Goal: Information Seeking & Learning: Find contact information

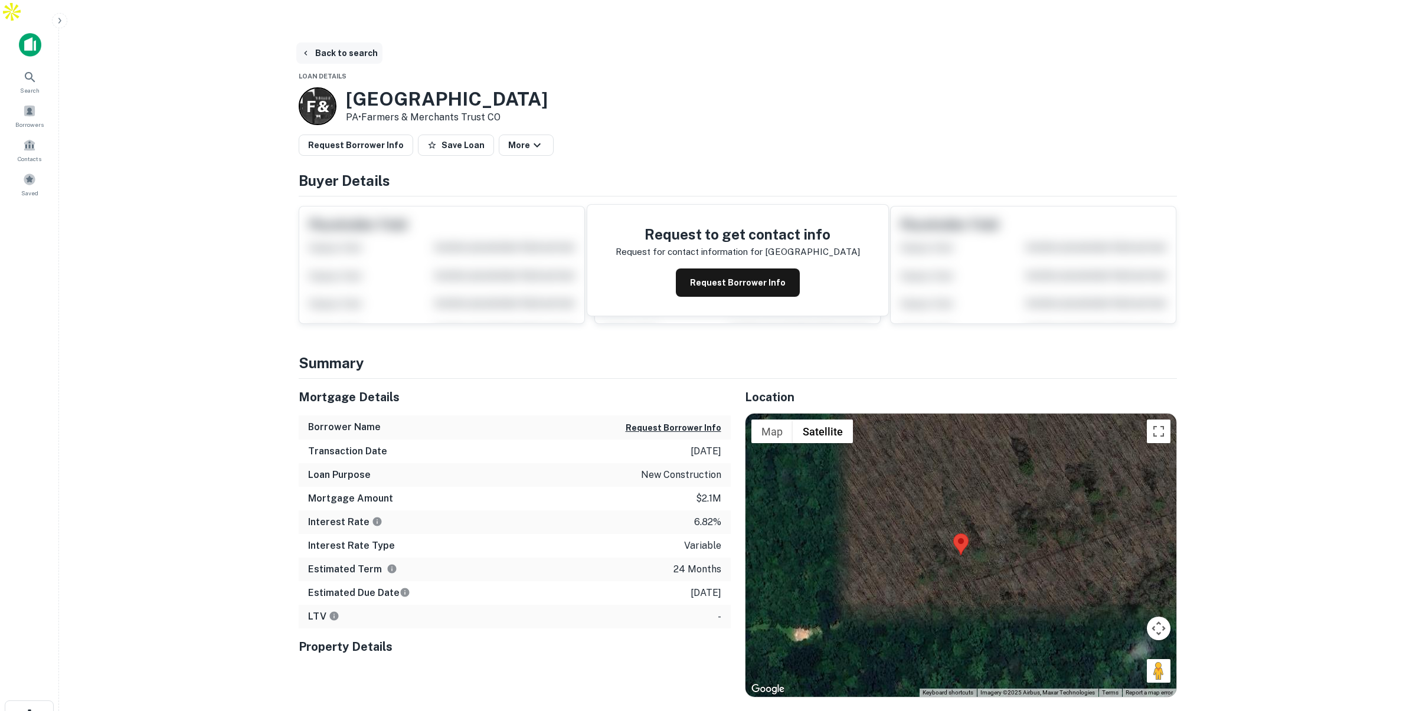
click at [349, 42] on button "Back to search" at bounding box center [339, 52] width 86 height 21
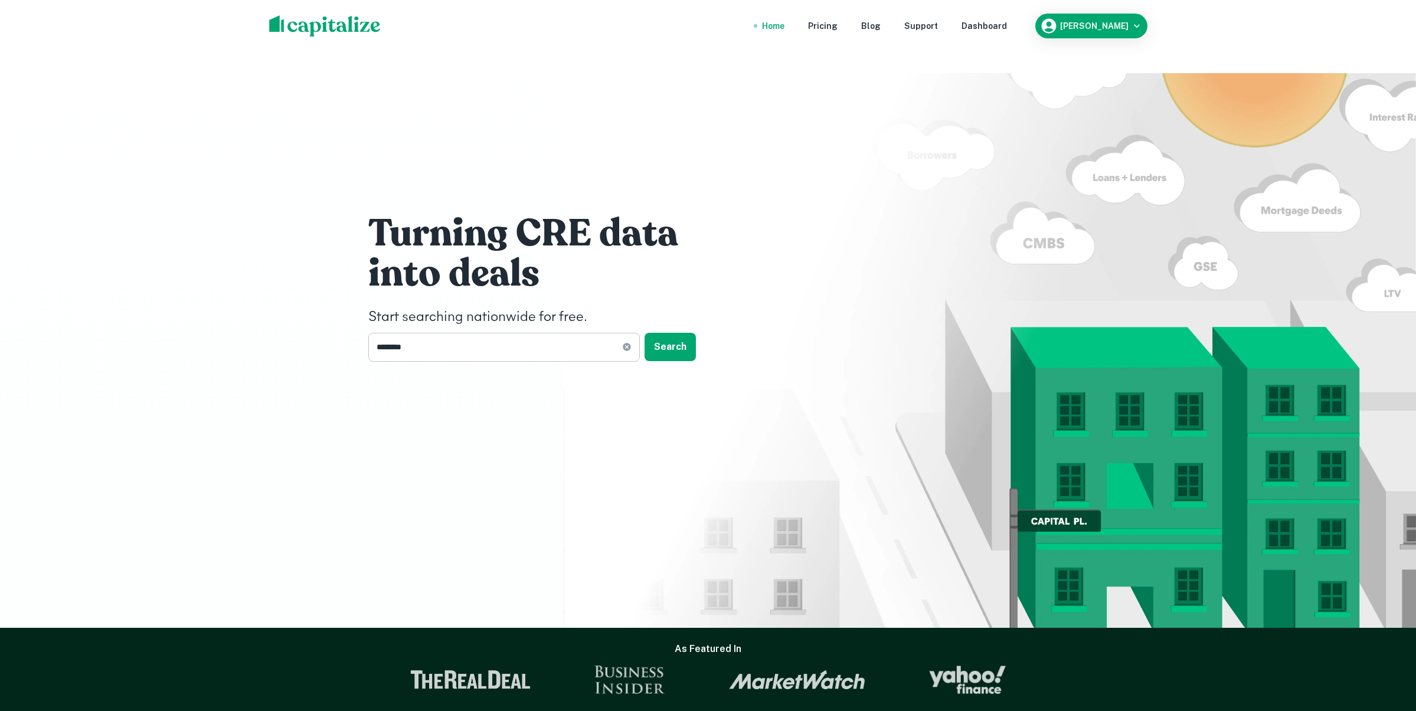
click at [452, 333] on input "********" at bounding box center [495, 347] width 254 height 29
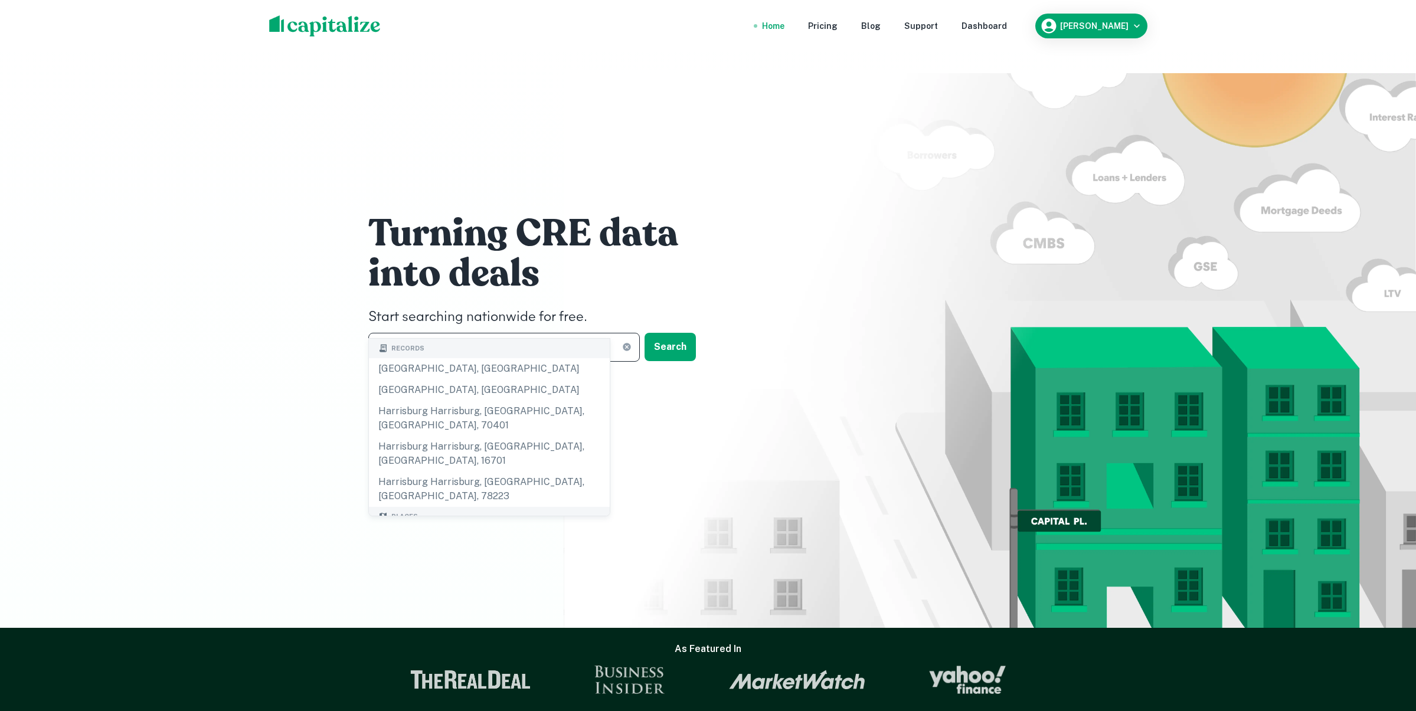
drag, startPoint x: 448, startPoint y: 489, endPoint x: 456, endPoint y: 486, distance: 8.2
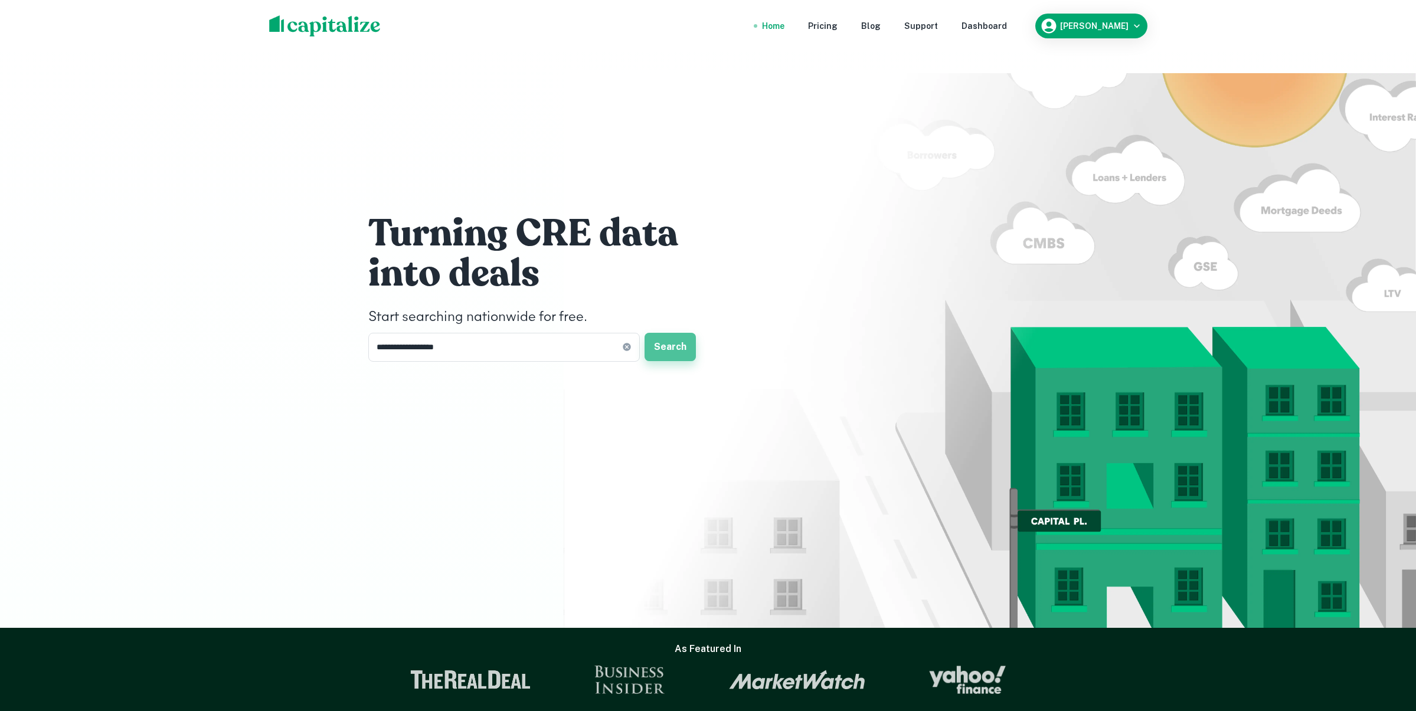
click at [655, 333] on button "Search" at bounding box center [669, 347] width 51 height 28
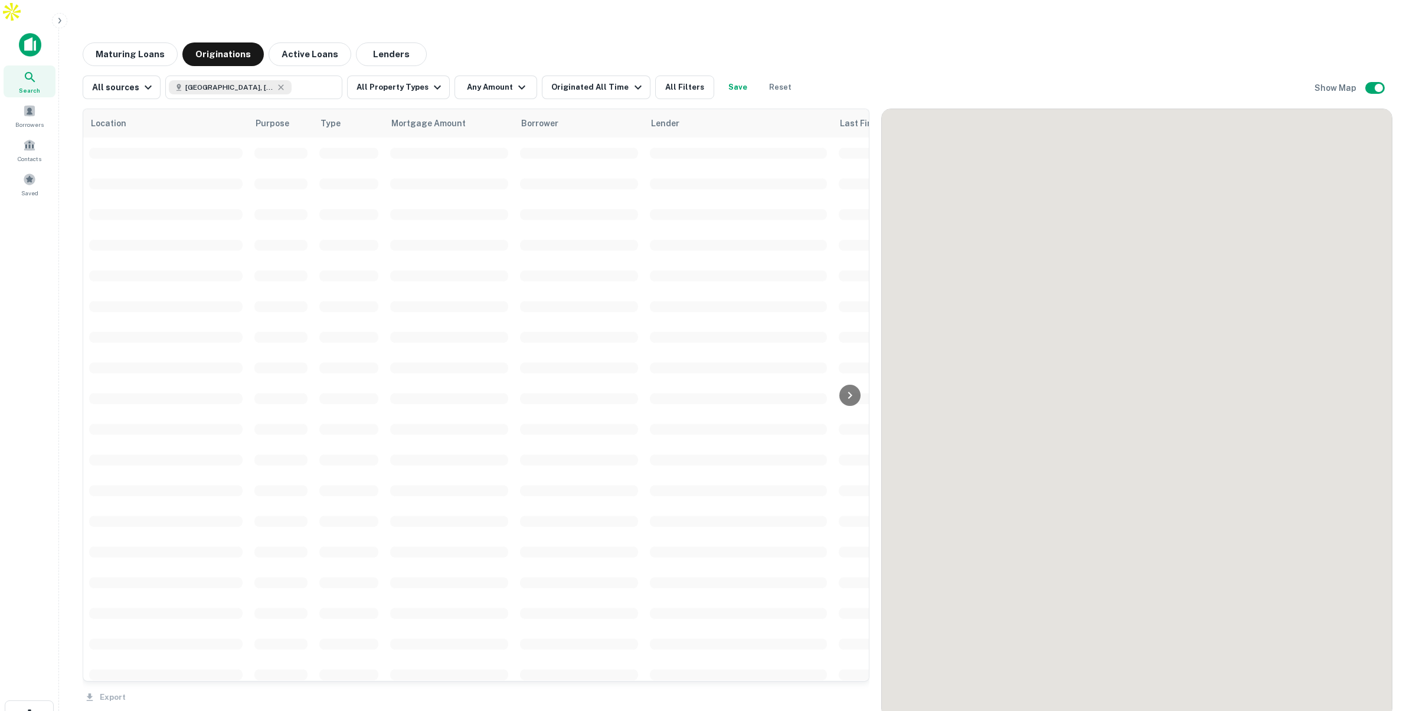
scroll to position [11, 0]
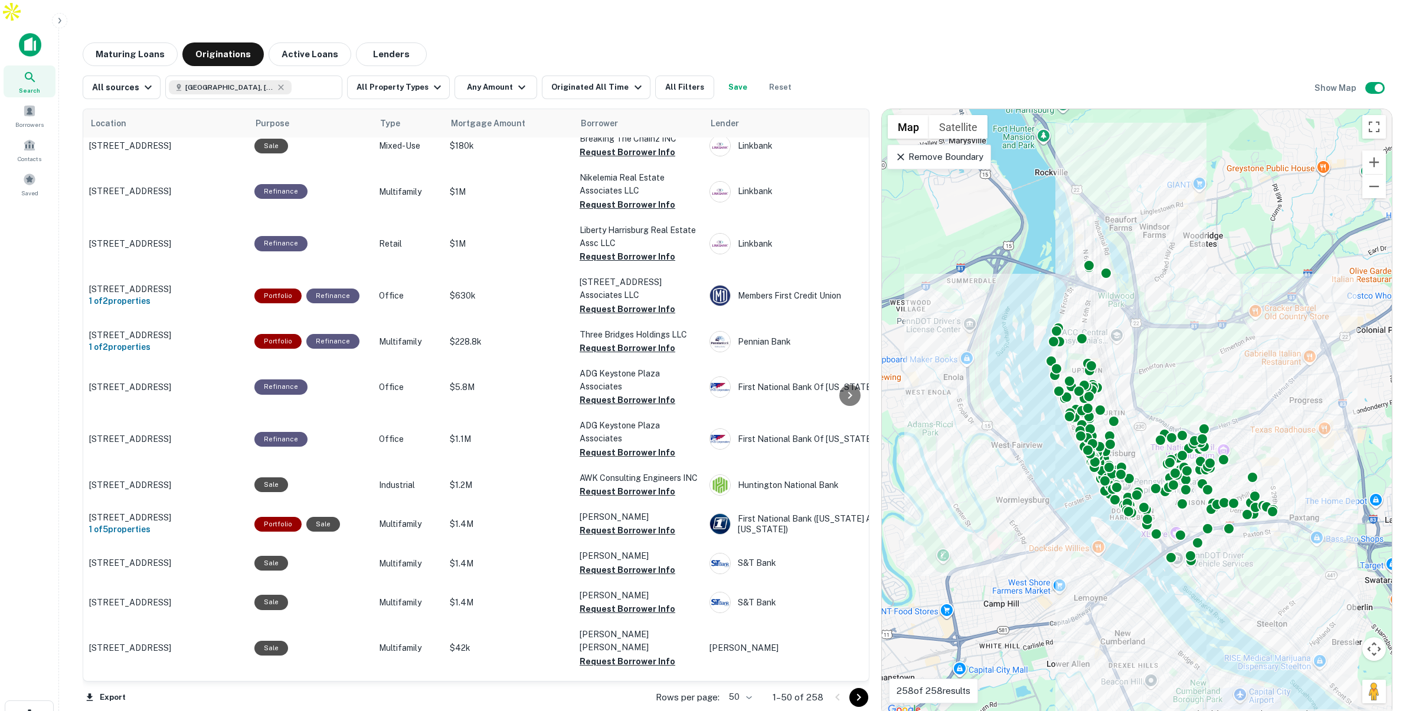
click at [976, 150] on p "Remove Boundary" at bounding box center [939, 157] width 88 height 14
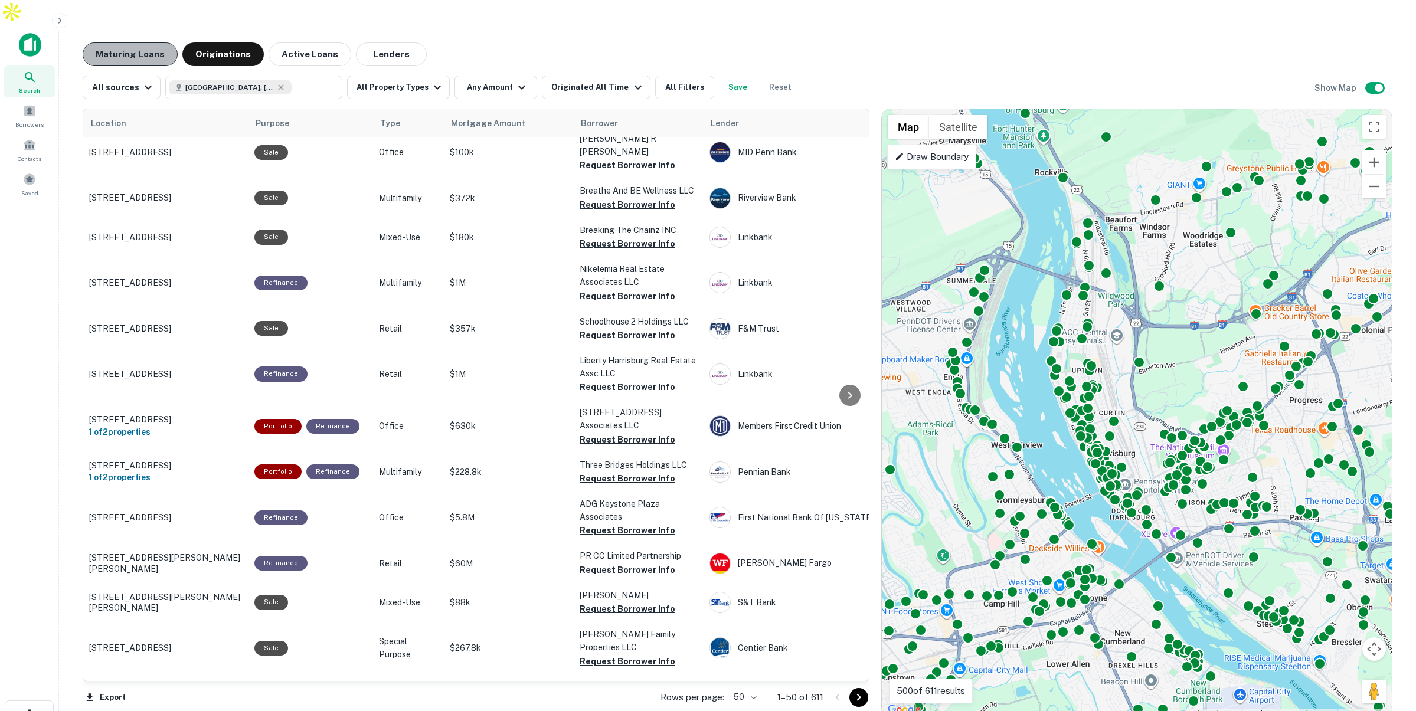
click at [132, 42] on button "Maturing Loans" at bounding box center [130, 54] width 95 height 24
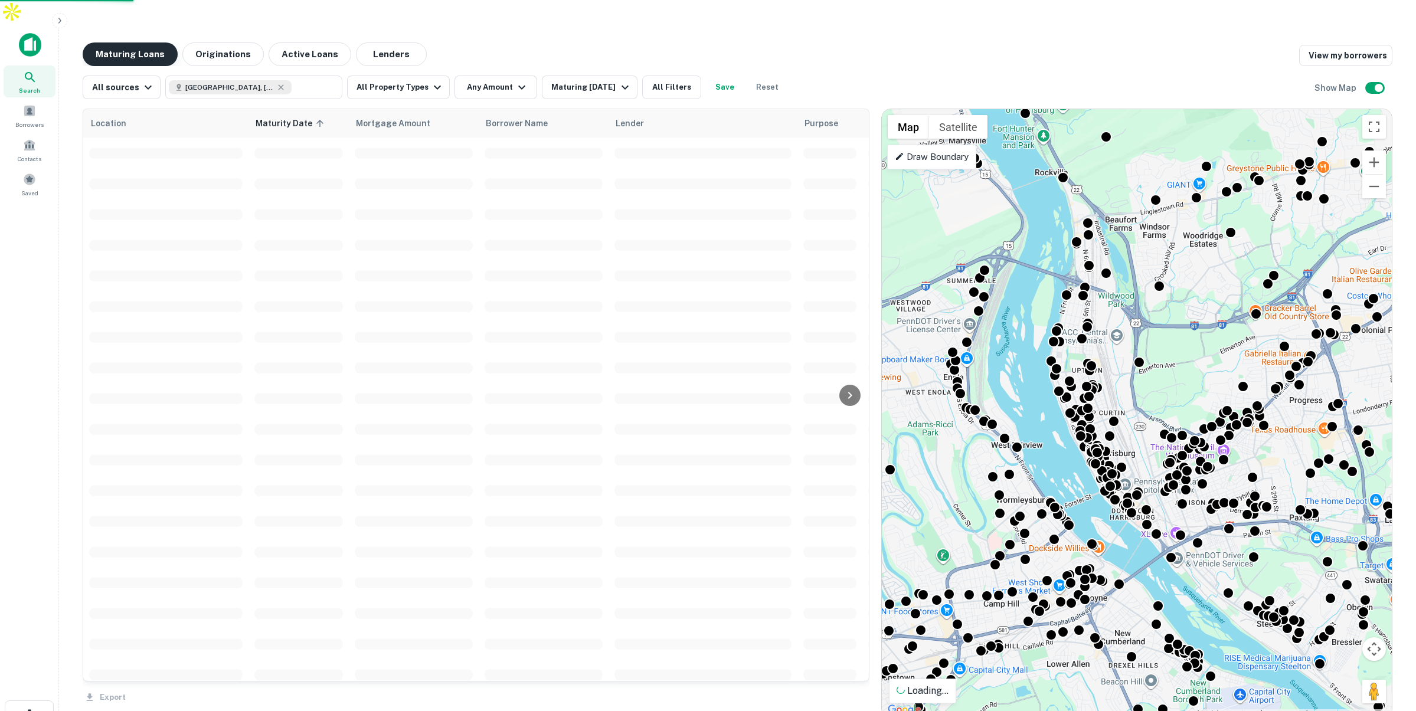
scroll to position [11, 0]
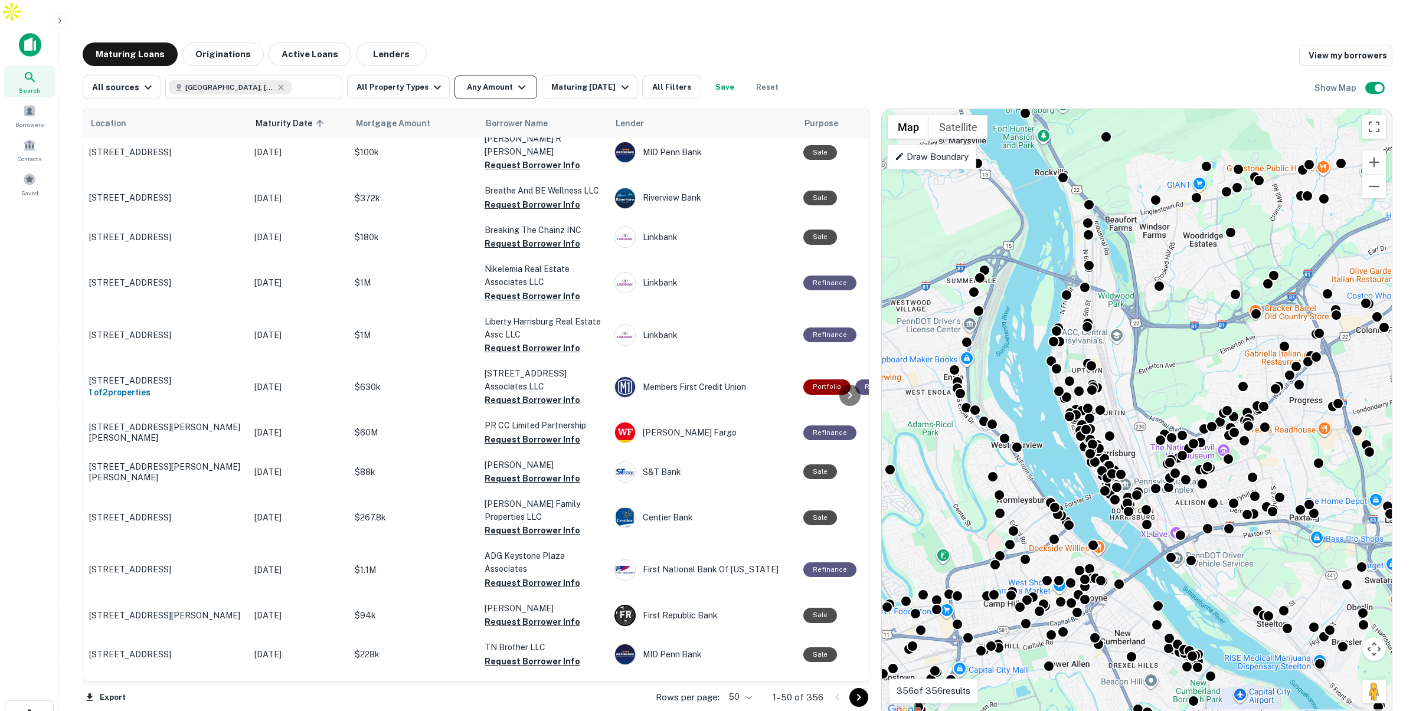
click at [495, 76] on button "Any Amount" at bounding box center [495, 88] width 83 height 24
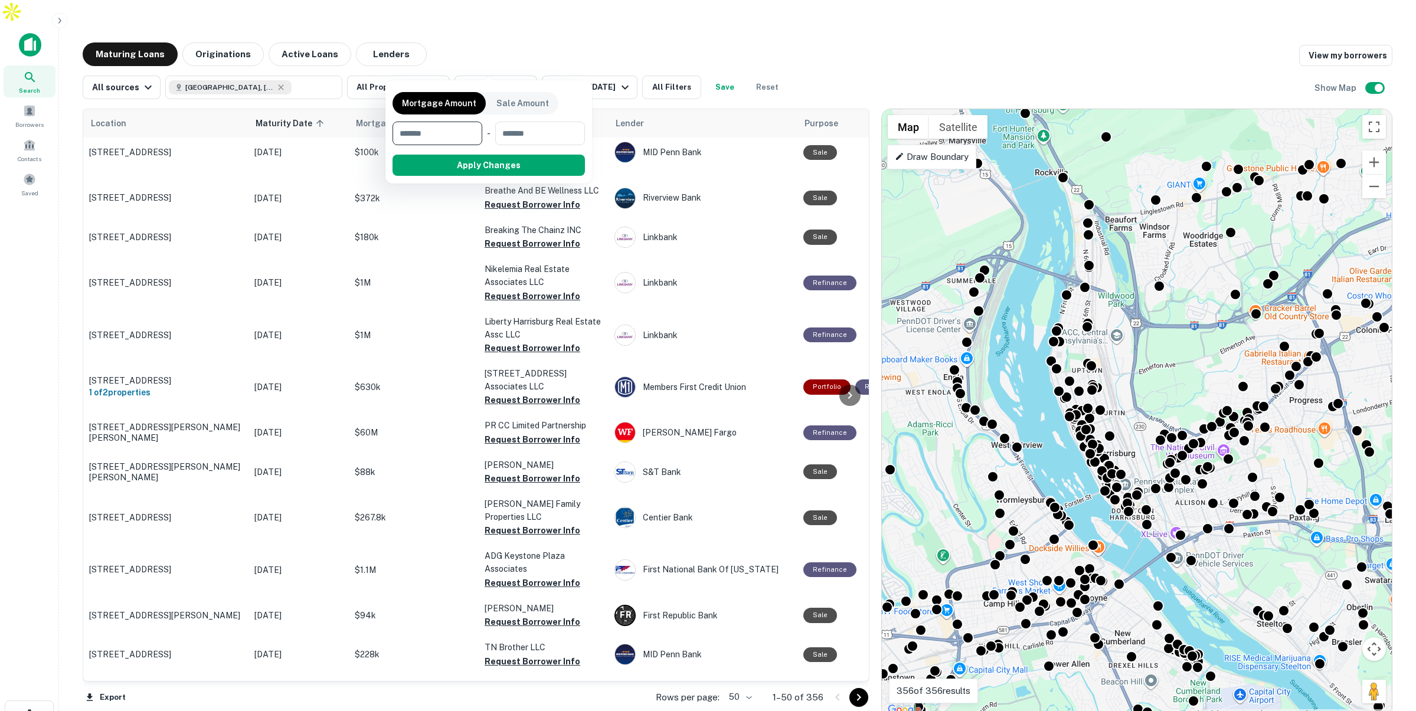
click at [452, 138] on input "number" at bounding box center [432, 134] width 81 height 24
type input "*******"
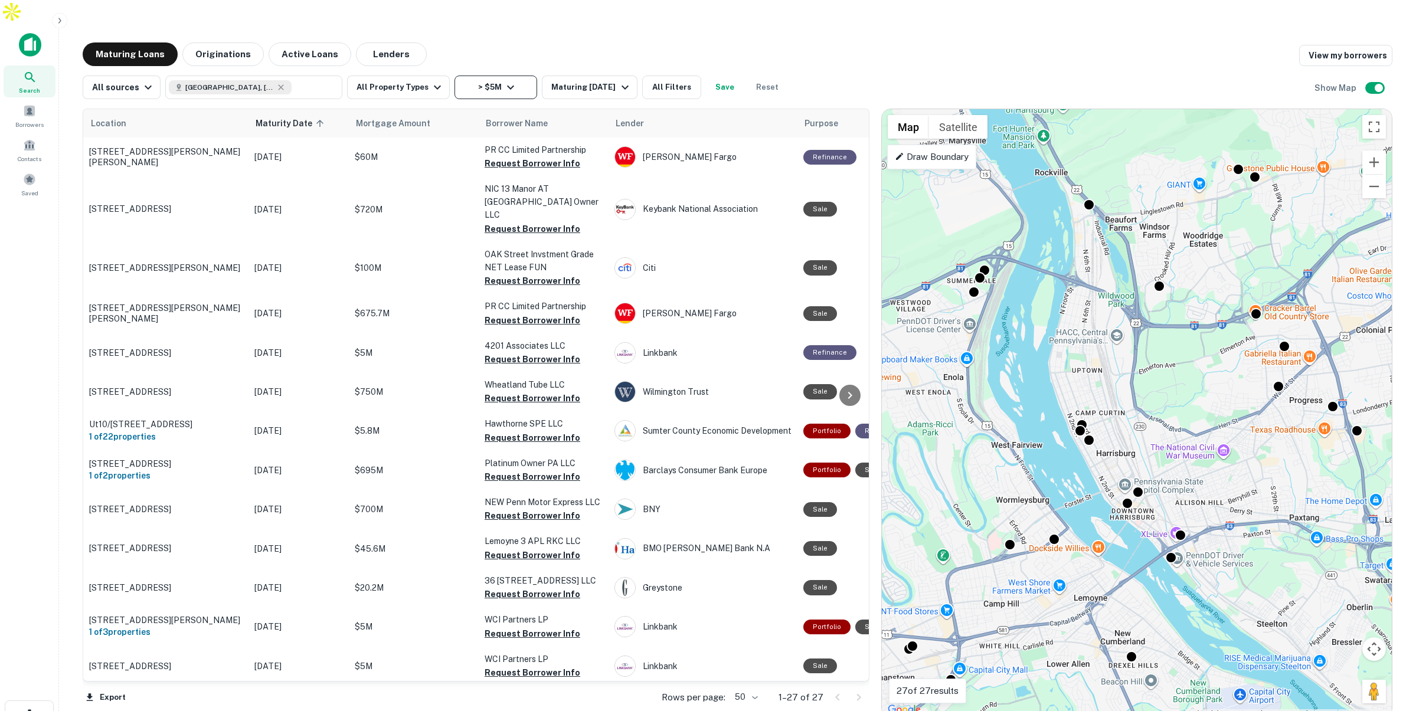
click at [503, 80] on icon "button" at bounding box center [510, 87] width 14 height 14
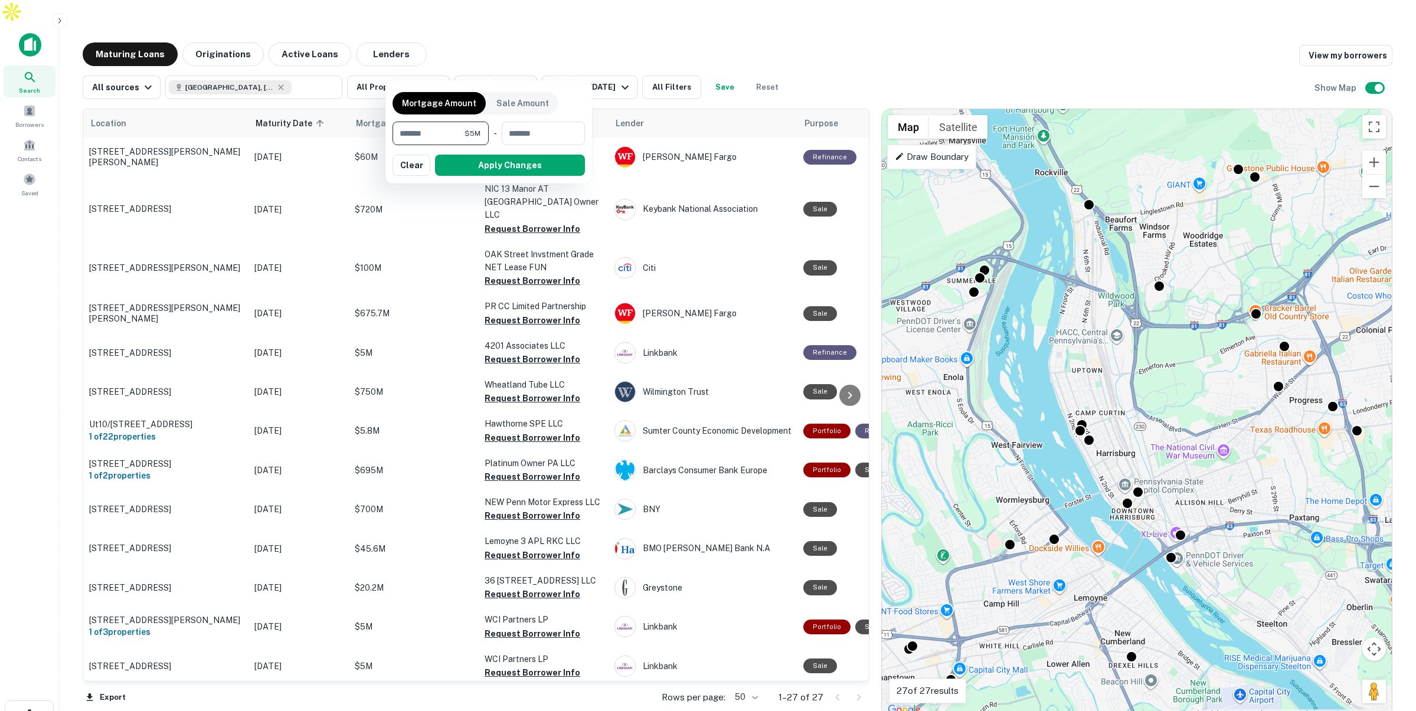
drag, startPoint x: 443, startPoint y: 132, endPoint x: 390, endPoint y: 130, distance: 53.8
click at [390, 130] on div "Mortgage Amount Sale Amount ******* $5M ​ - ​ Apply Changes Clear" at bounding box center [488, 131] width 207 height 103
type input "*******"
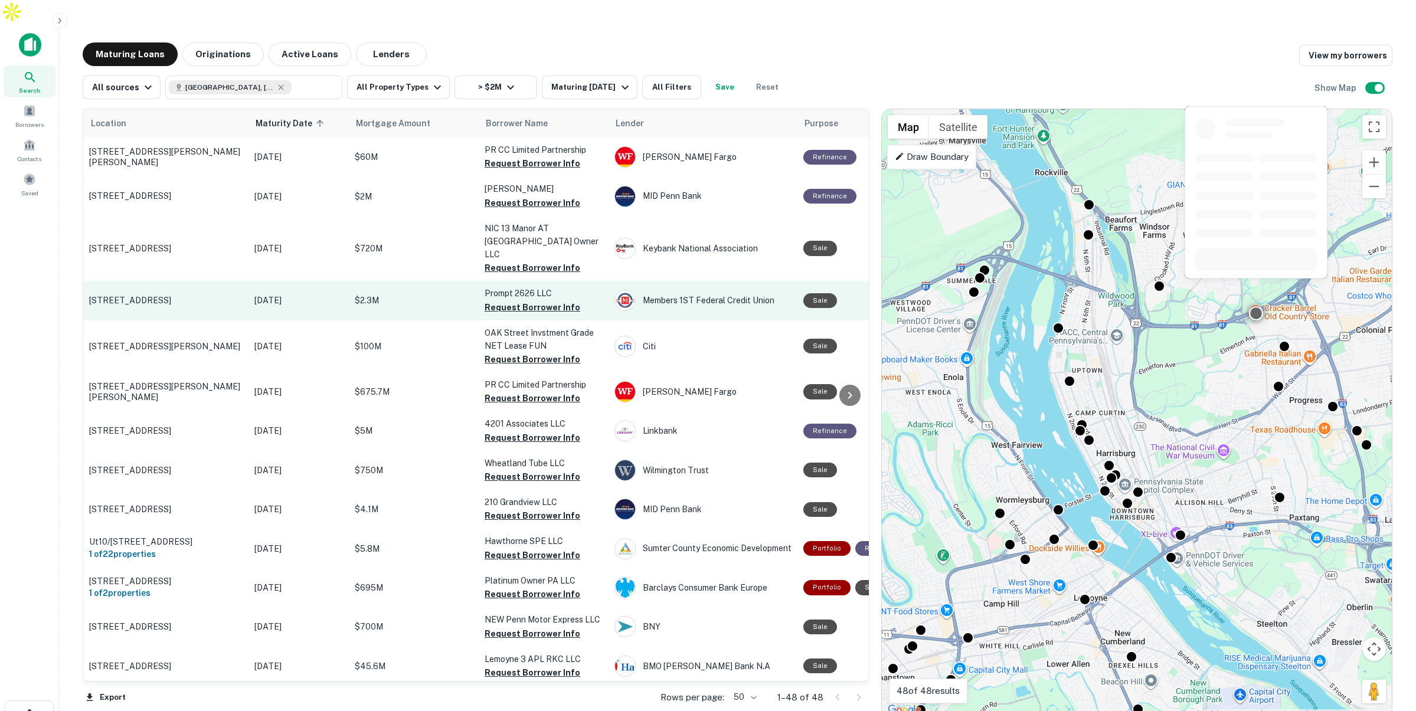
scroll to position [1, 0]
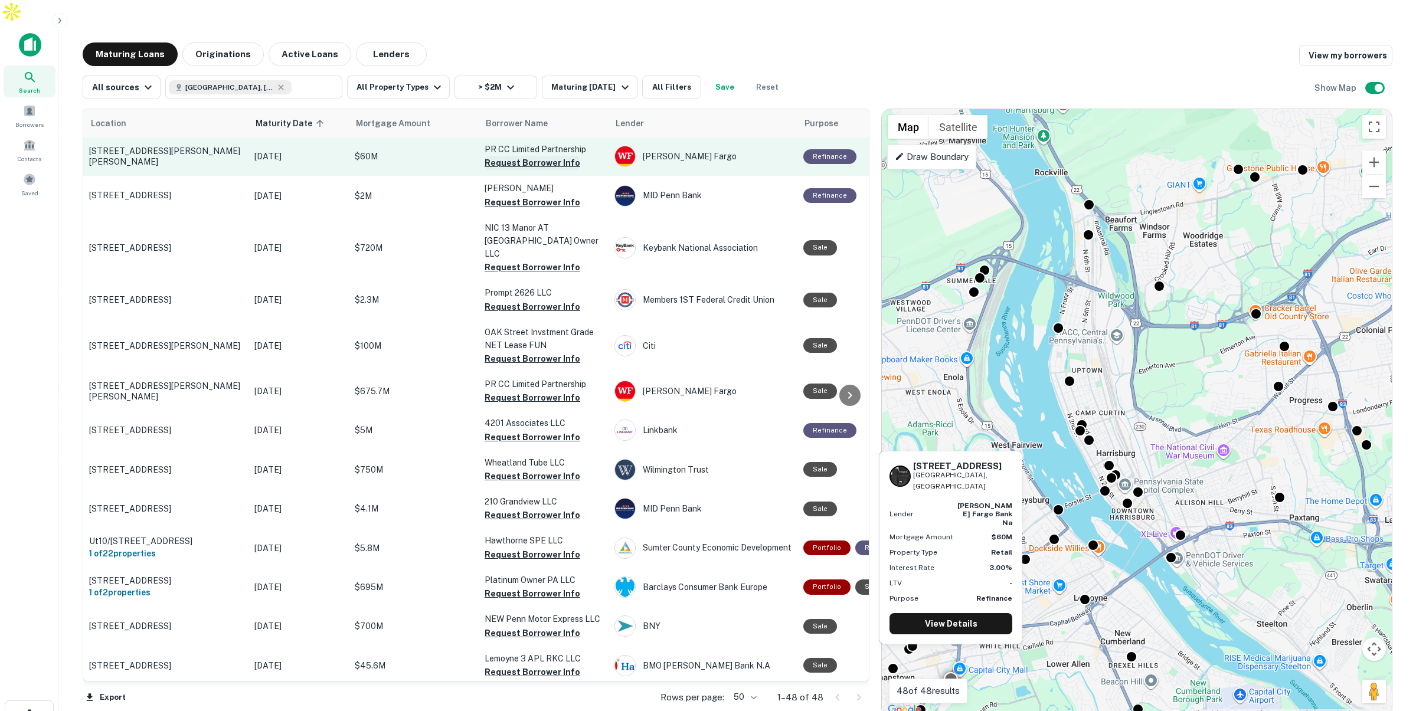
click at [513, 156] on button "Request Borrower Info" at bounding box center [533, 163] width 96 height 14
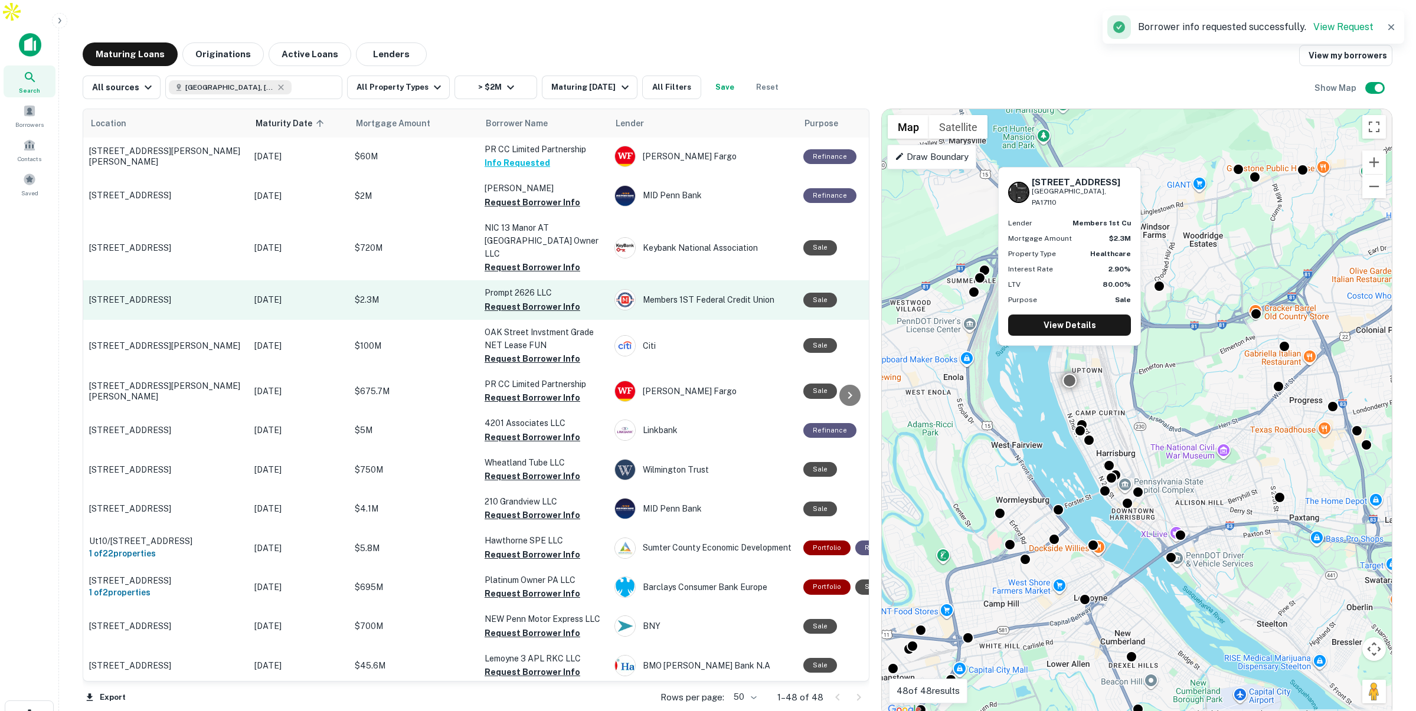
click at [504, 300] on button "Request Borrower Info" at bounding box center [533, 307] width 96 height 14
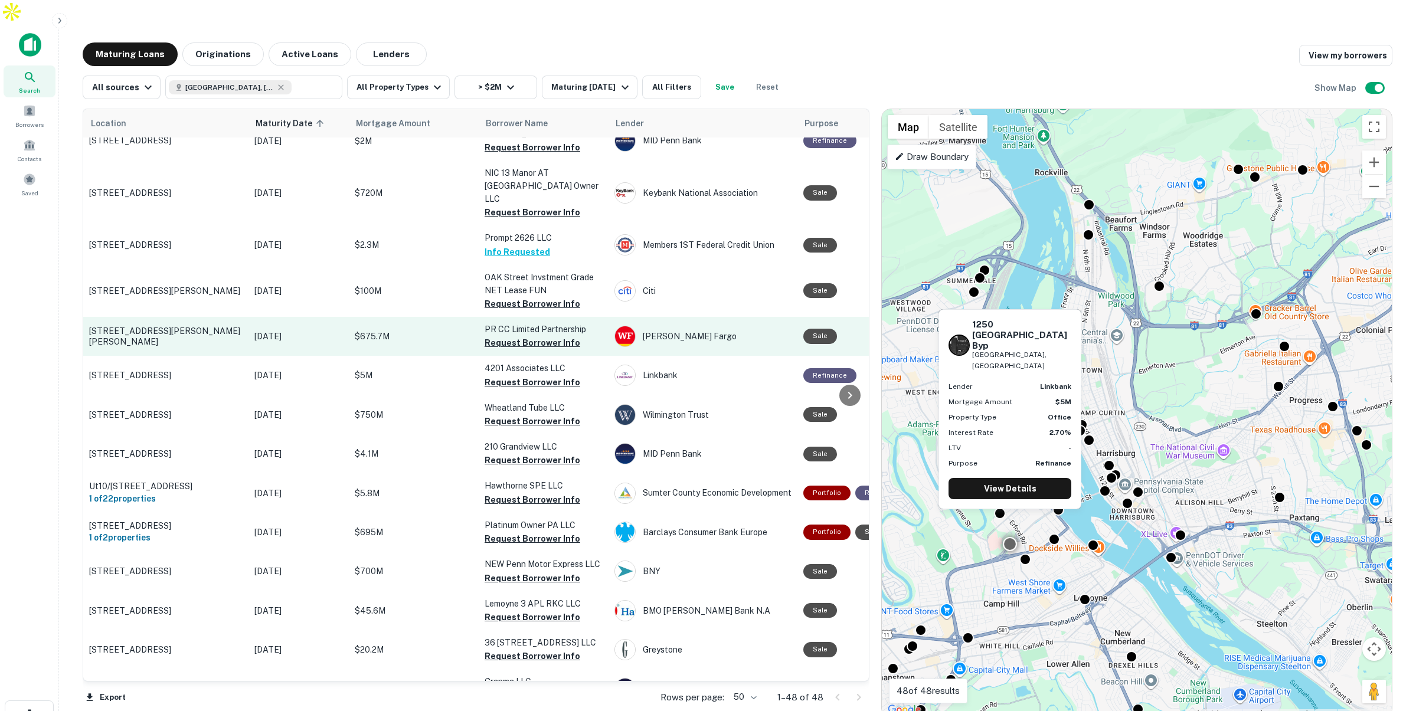
scroll to position [64, 0]
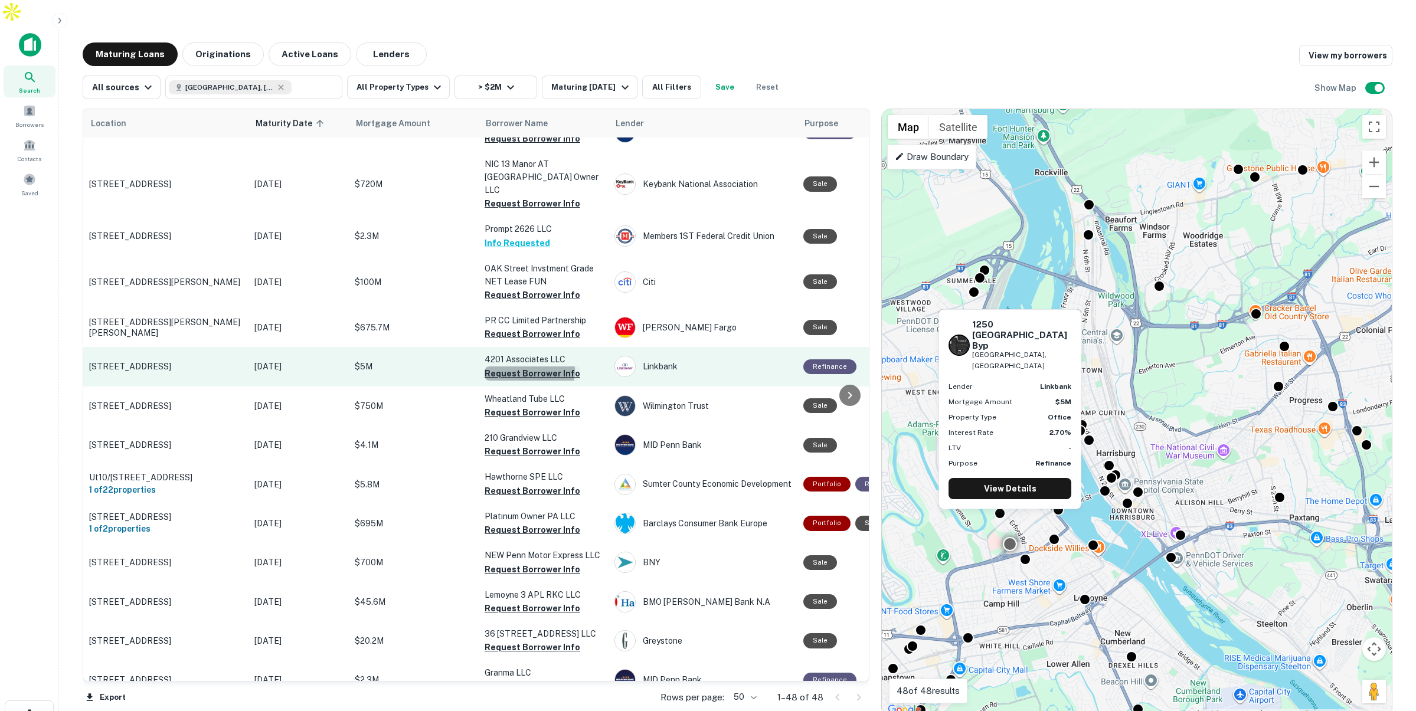
click at [513, 366] on button "Request Borrower Info" at bounding box center [533, 373] width 96 height 14
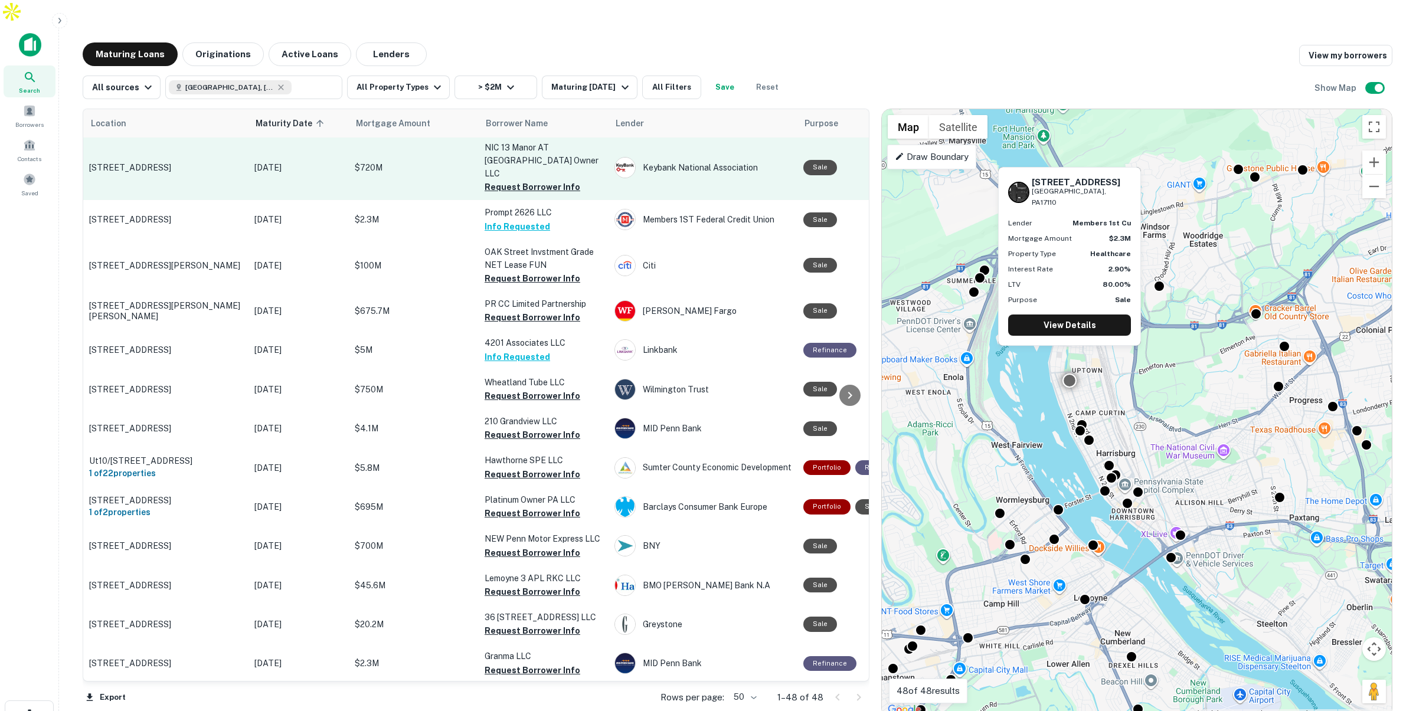
scroll to position [87, 0]
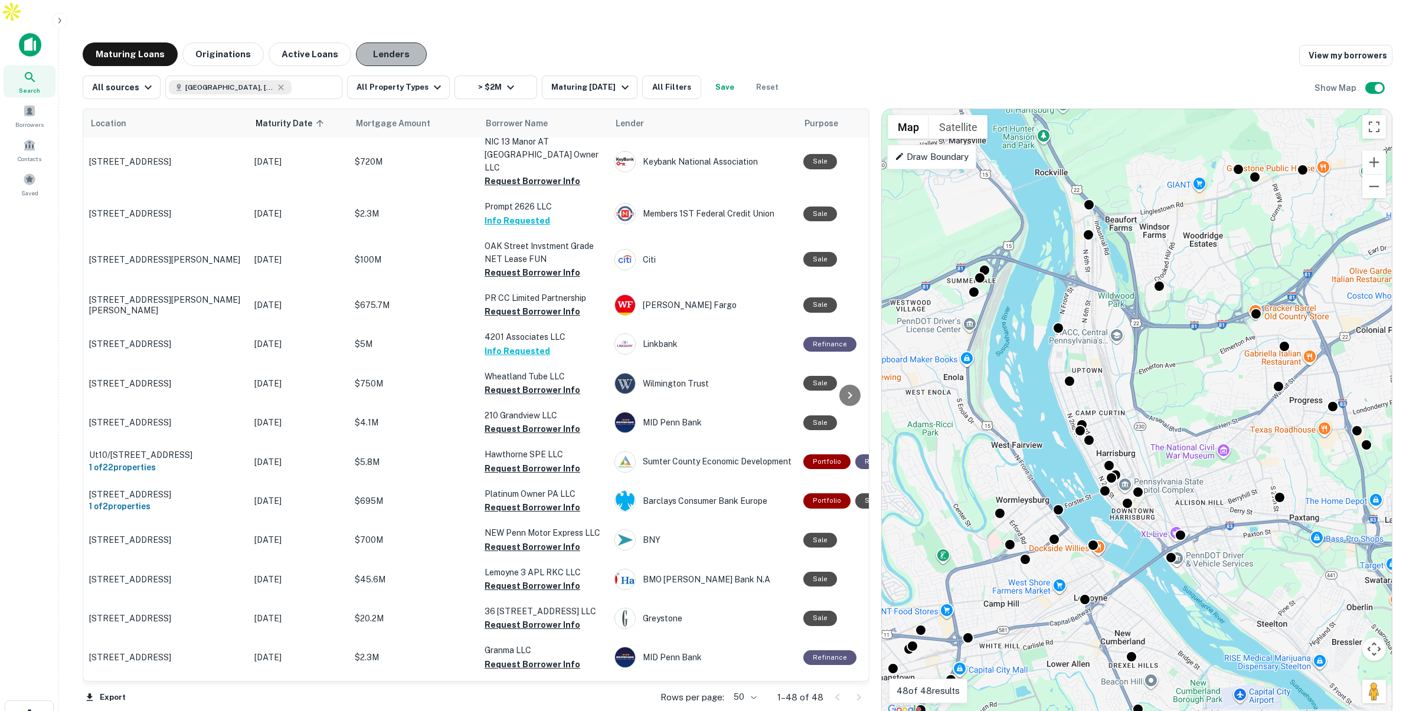
click at [392, 42] on button "Lenders" at bounding box center [391, 54] width 71 height 24
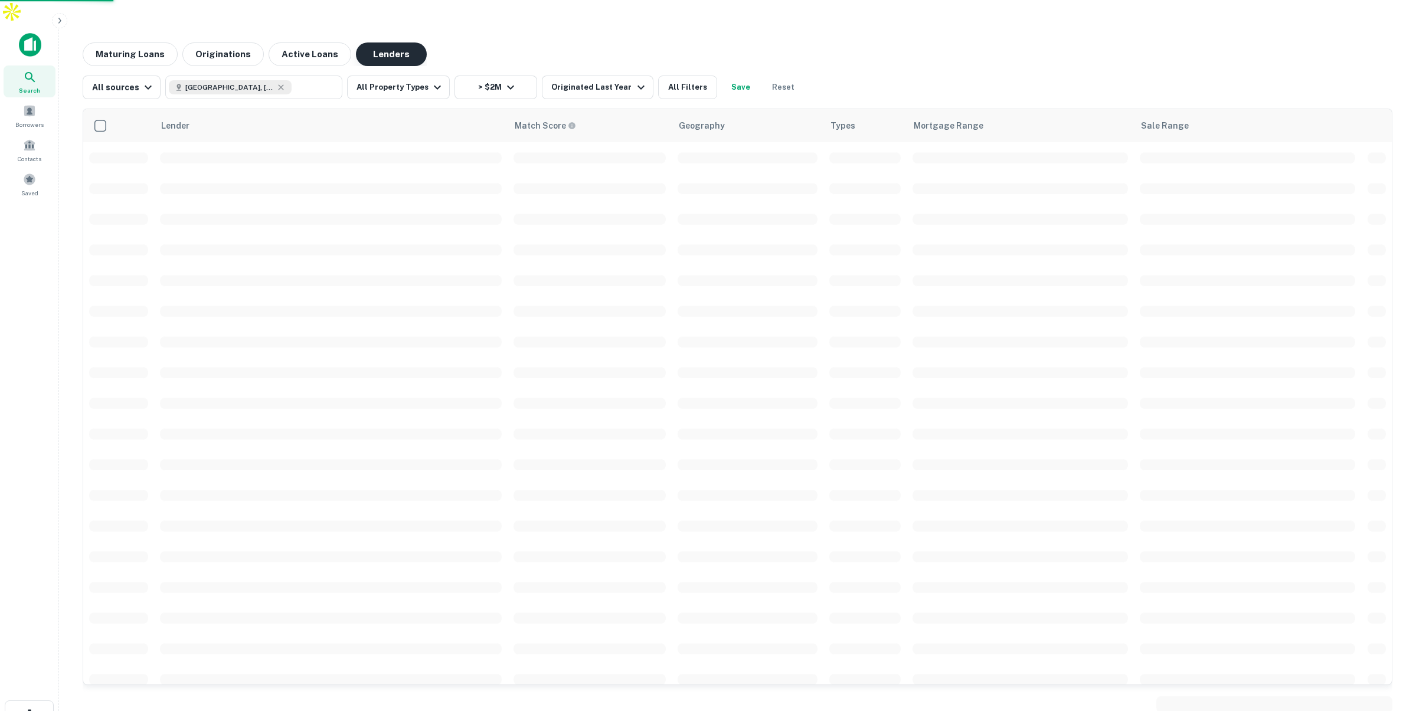
scroll to position [38, 0]
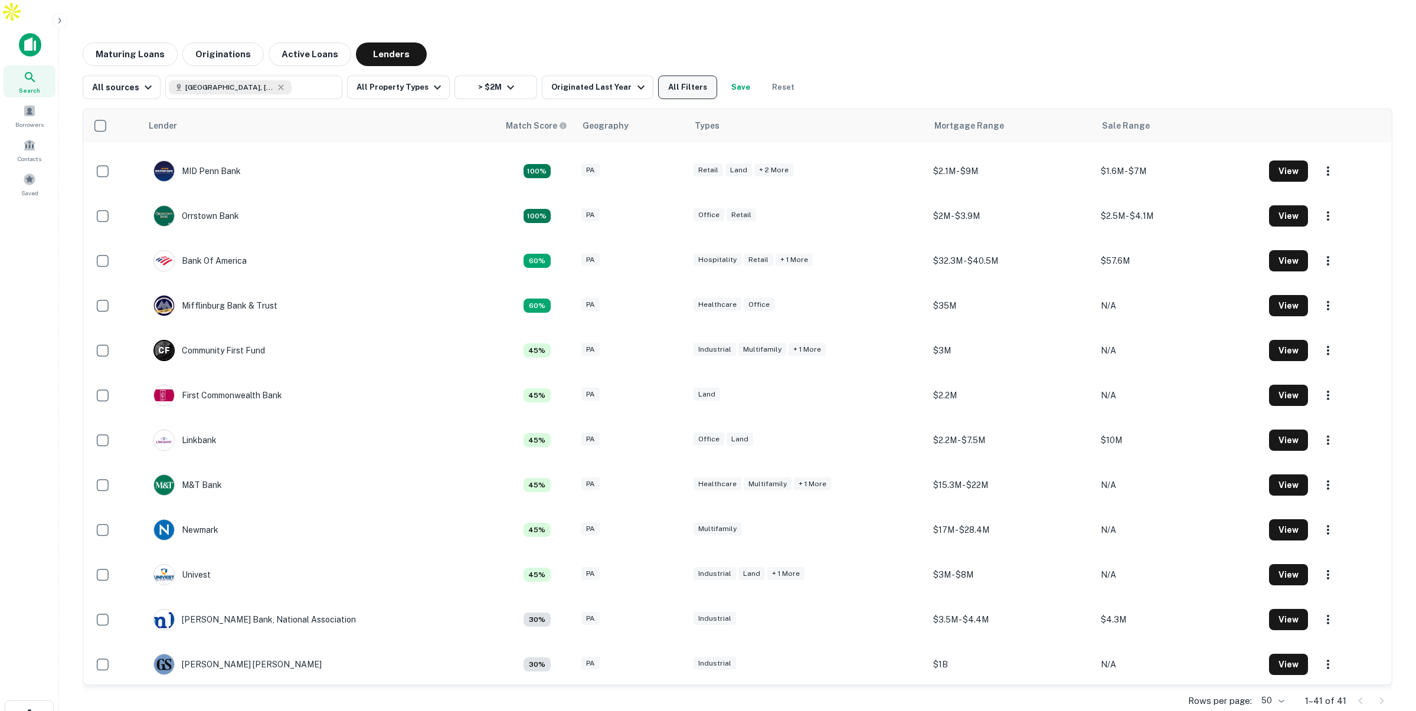
click at [683, 76] on button "All Filters" at bounding box center [687, 88] width 59 height 24
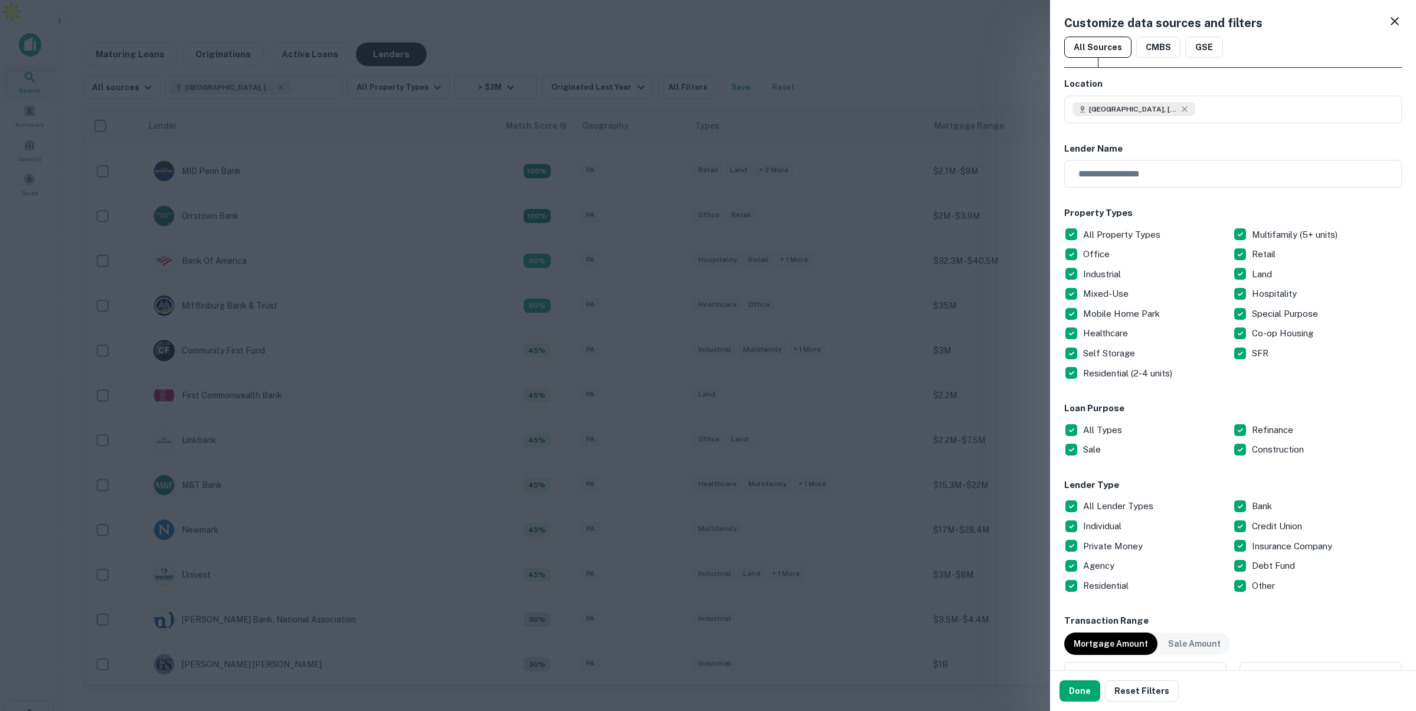
click at [438, 308] on div at bounding box center [708, 355] width 1416 height 711
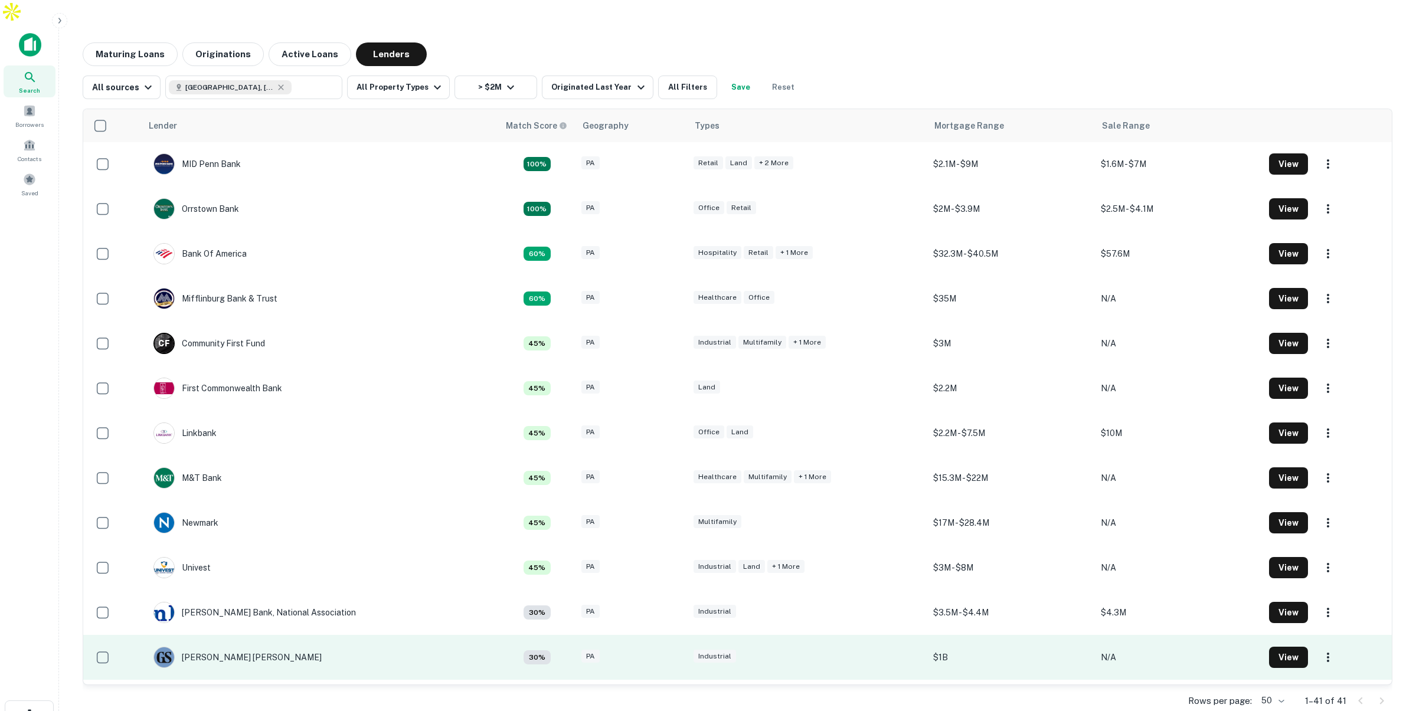
scroll to position [0, 0]
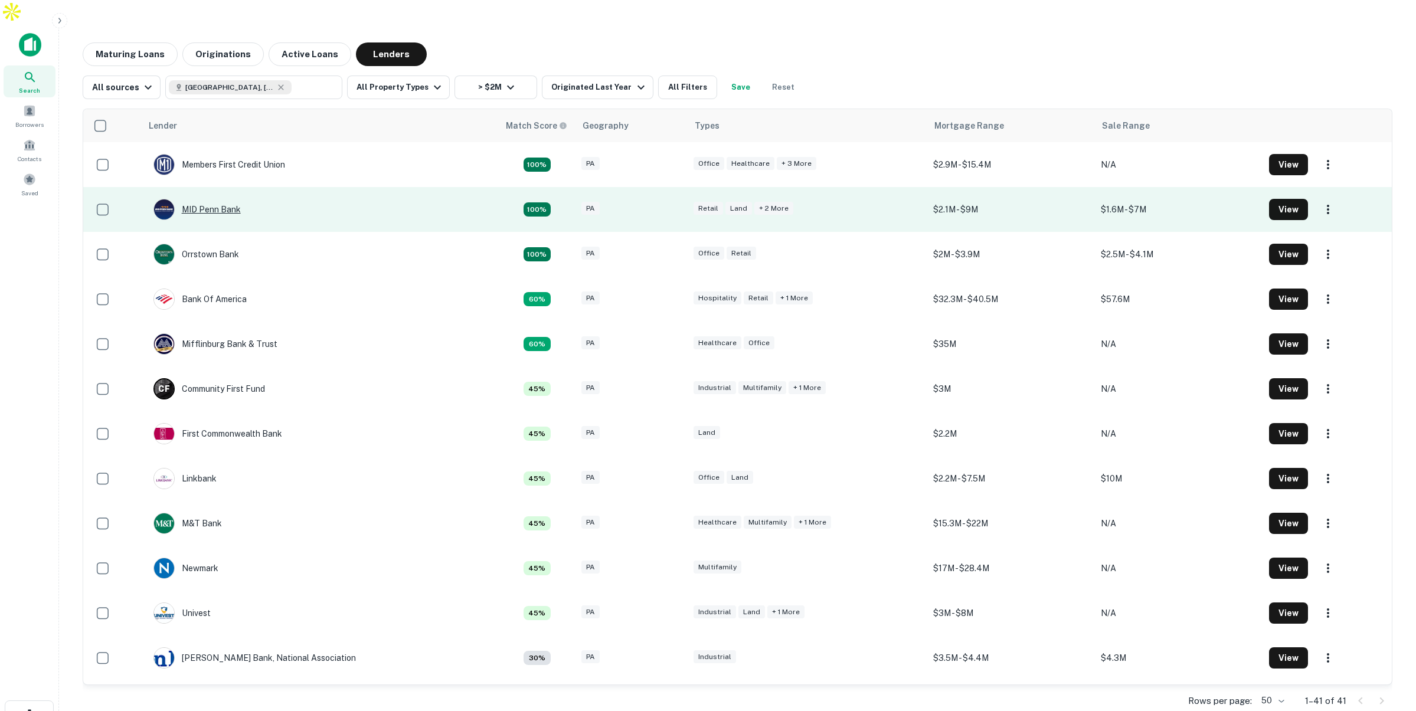
click at [226, 199] on div "MID Penn Bank" at bounding box center [196, 209] width 87 height 21
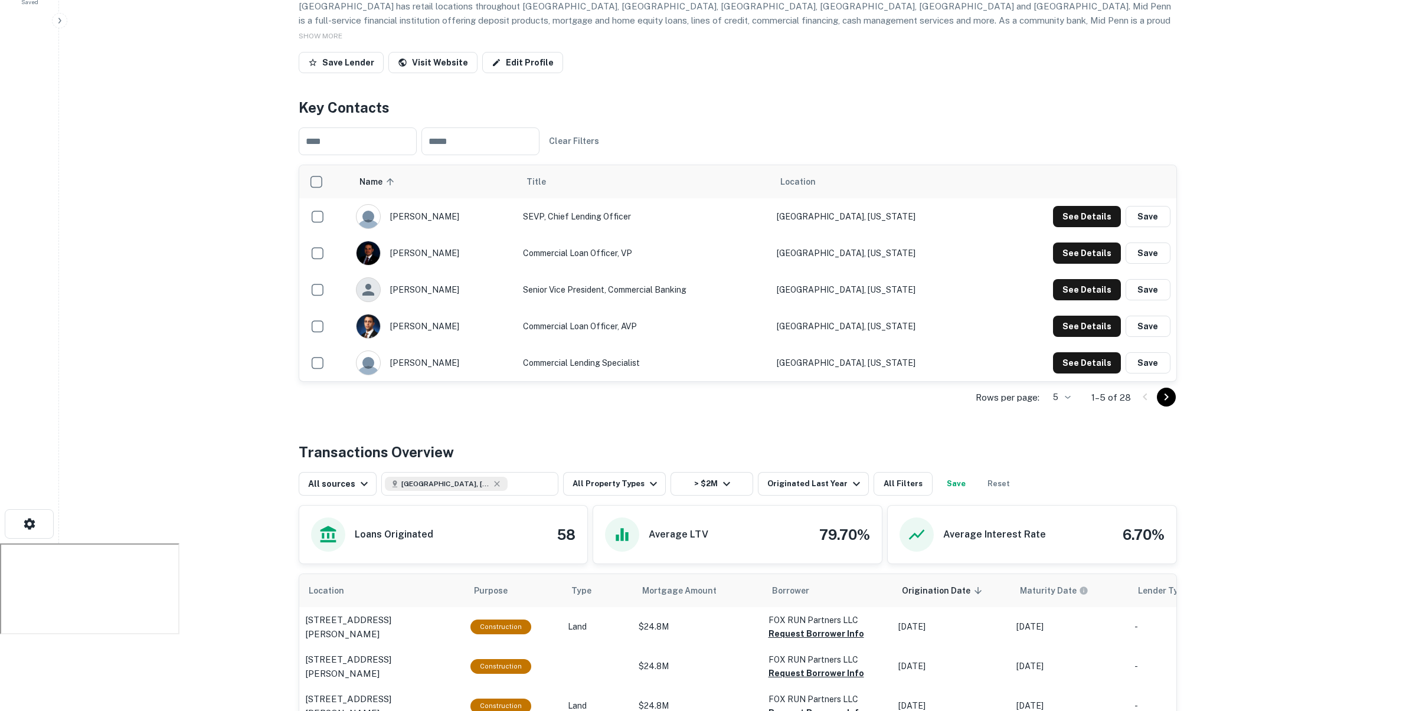
scroll to position [198, 0]
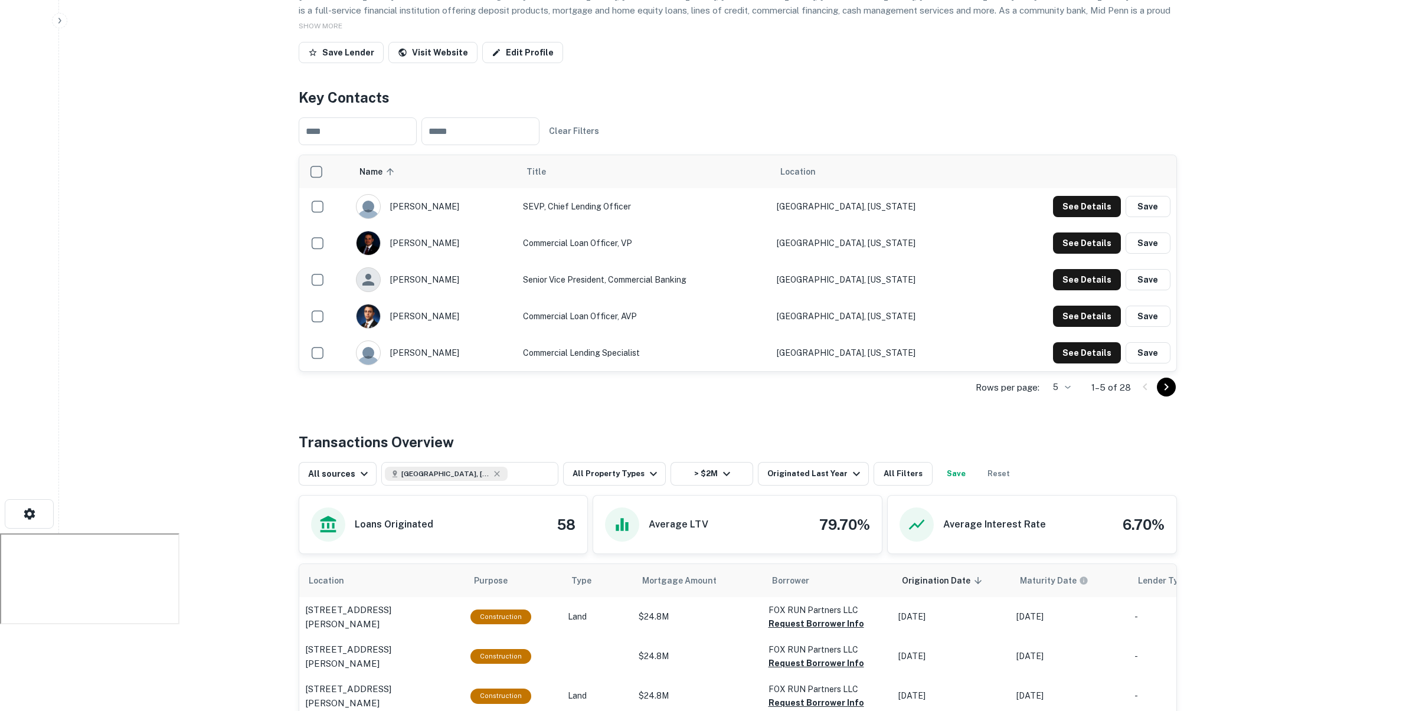
drag, startPoint x: 540, startPoint y: 181, endPoint x: 630, endPoint y: 188, distance: 90.6
click at [634, 188] on td "SEVP, Chief Lending Officer" at bounding box center [644, 206] width 254 height 37
drag, startPoint x: 538, startPoint y: 222, endPoint x: 657, endPoint y: 225, distance: 119.9
click at [657, 225] on td "Commercial Loan Officer, VP" at bounding box center [644, 243] width 254 height 37
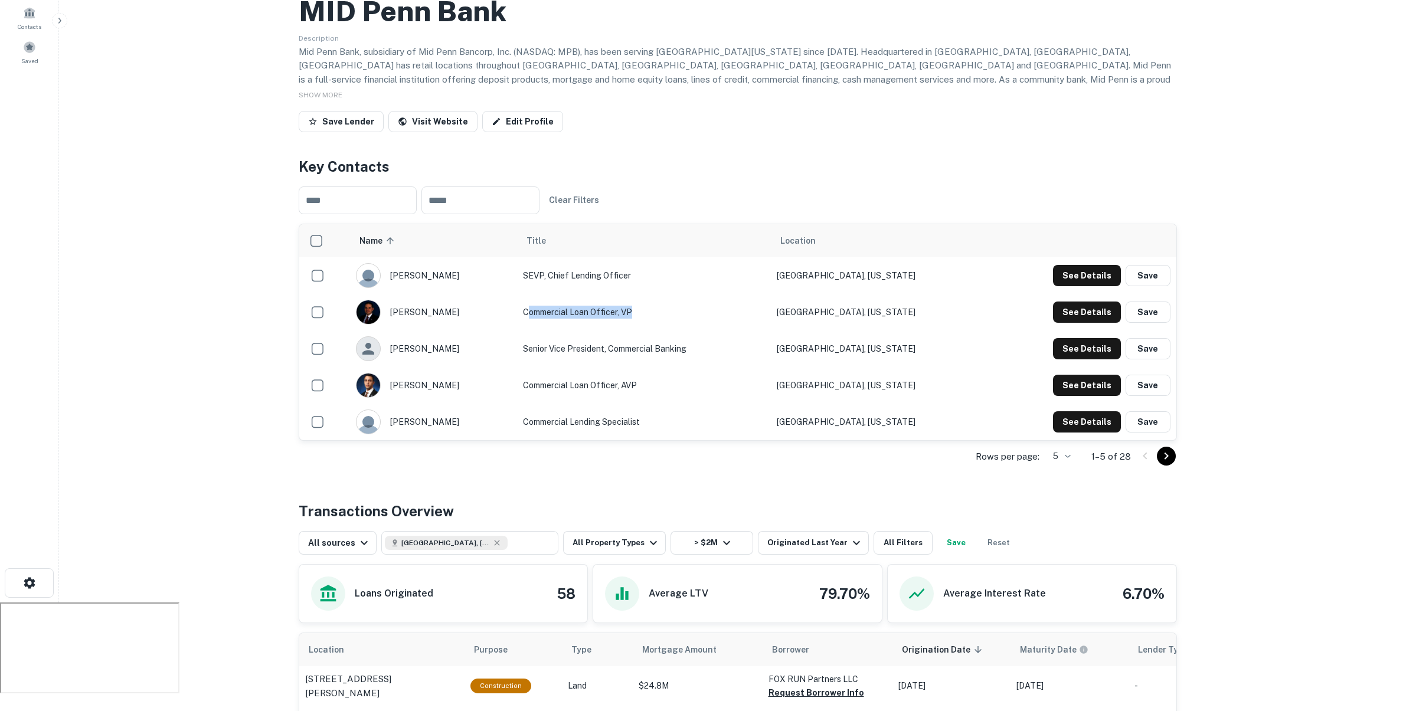
scroll to position [78, 0]
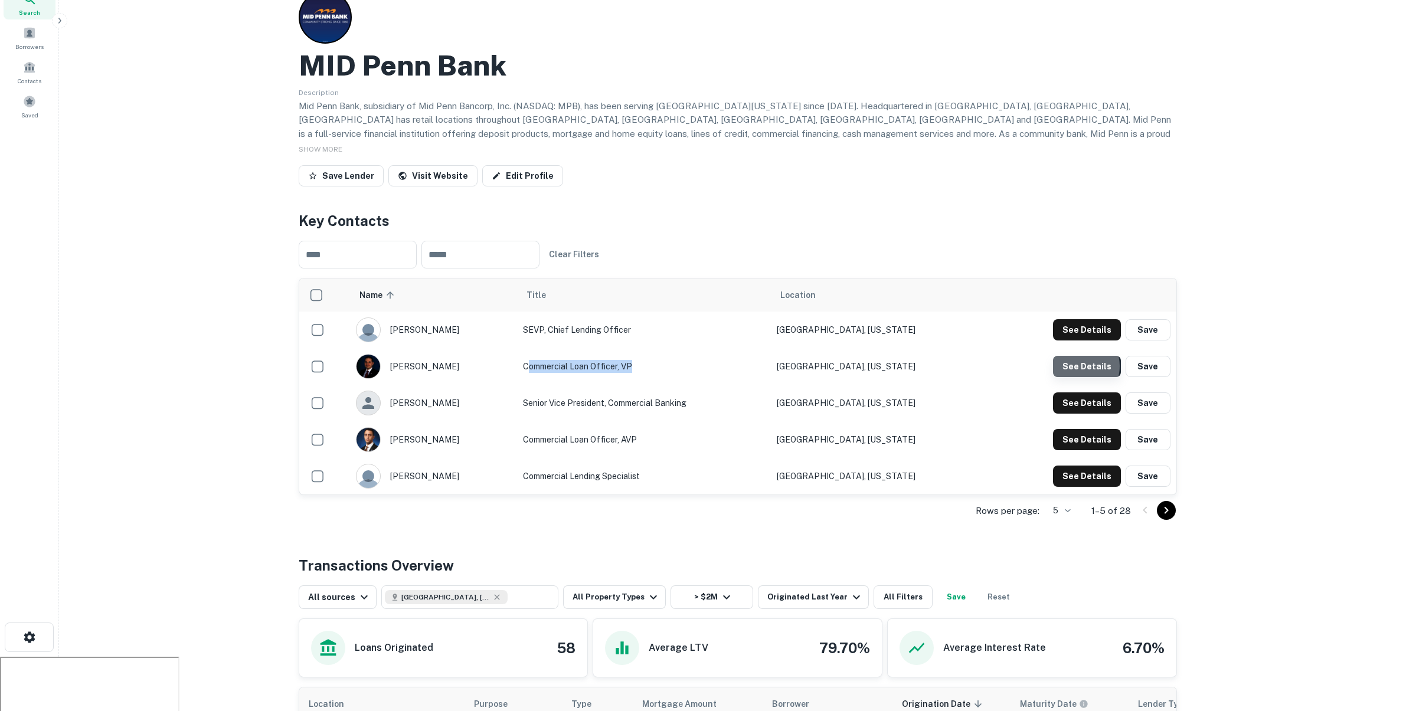
click at [1080, 341] on button "See Details" at bounding box center [1087, 329] width 68 height 21
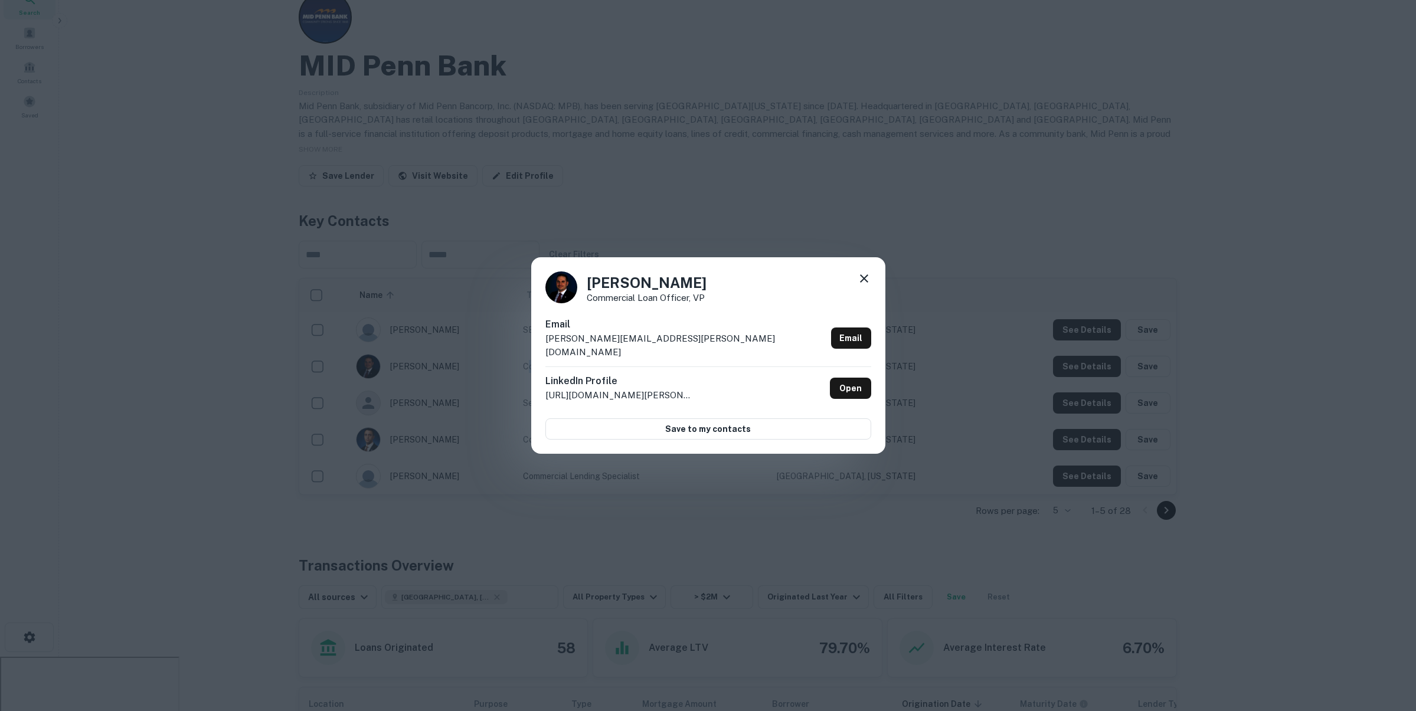
click at [863, 284] on icon at bounding box center [864, 278] width 14 height 14
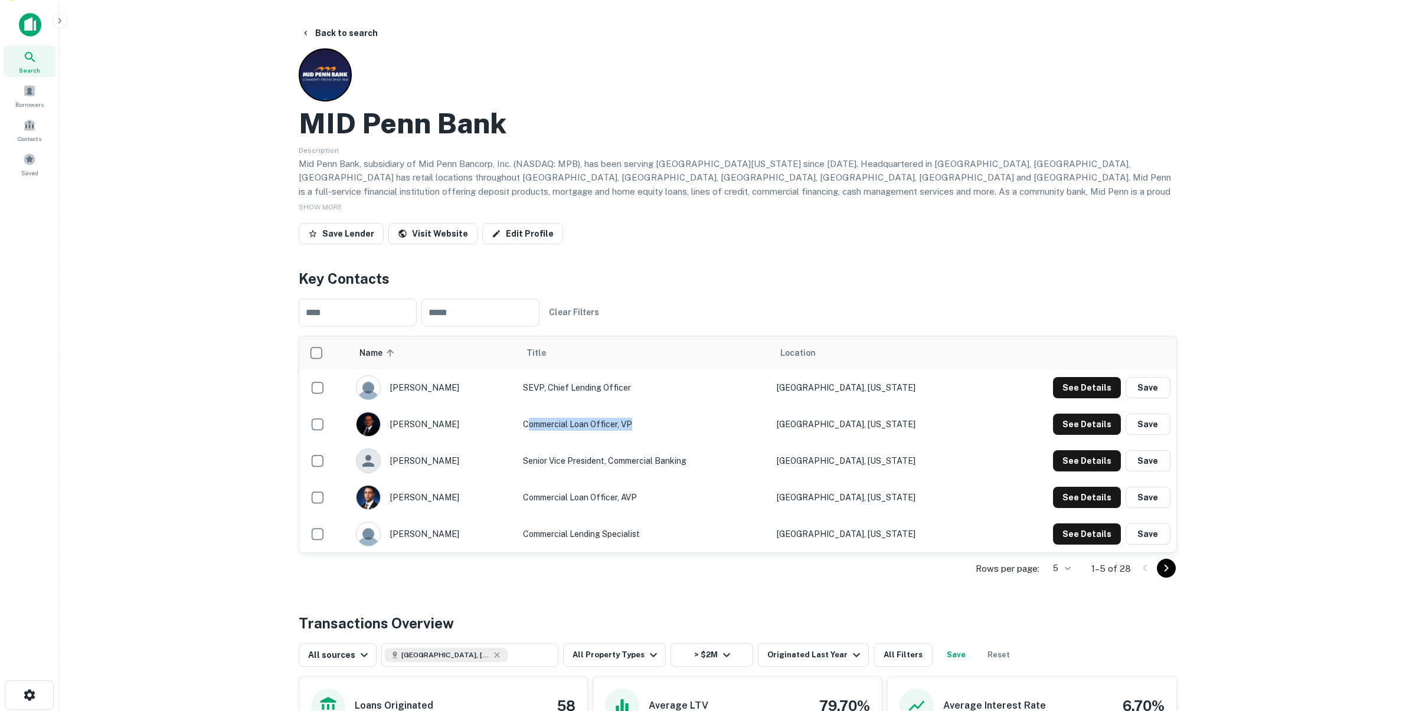
scroll to position [0, 0]
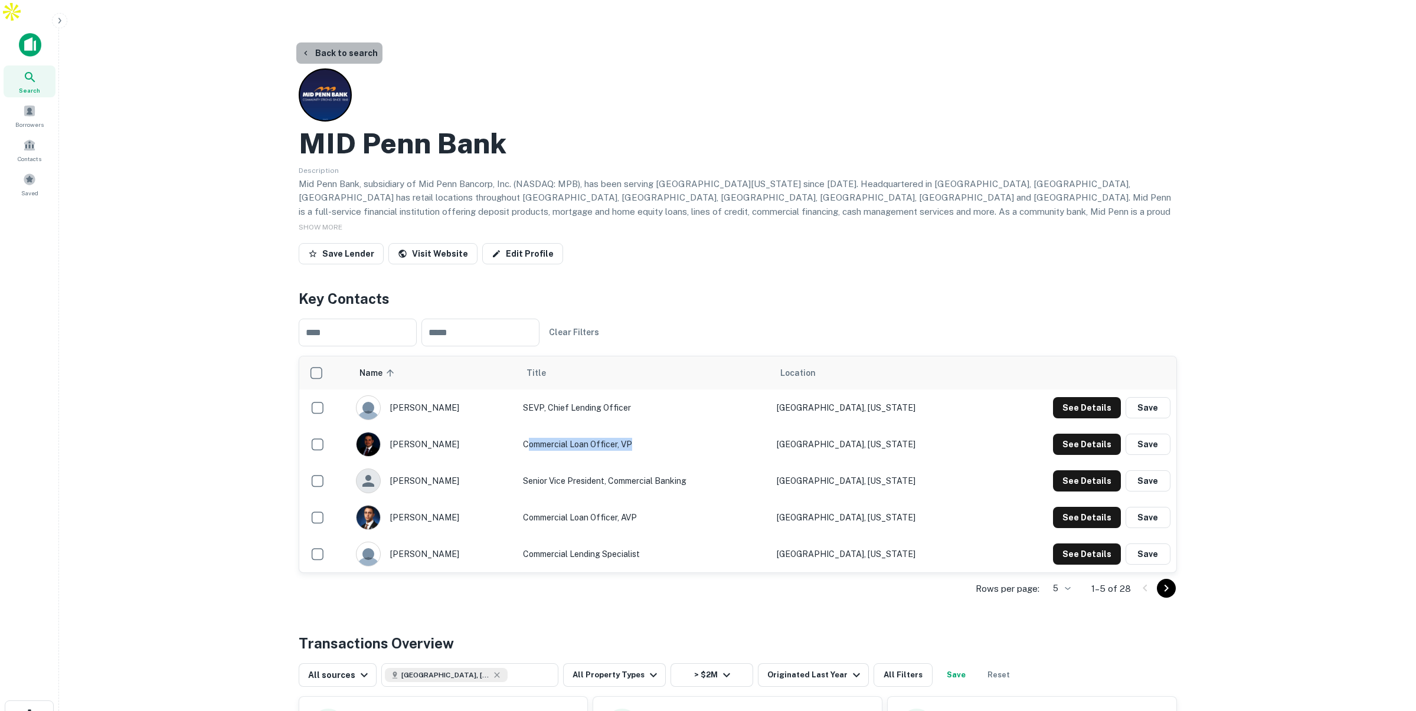
click at [340, 42] on button "Back to search" at bounding box center [339, 52] width 86 height 21
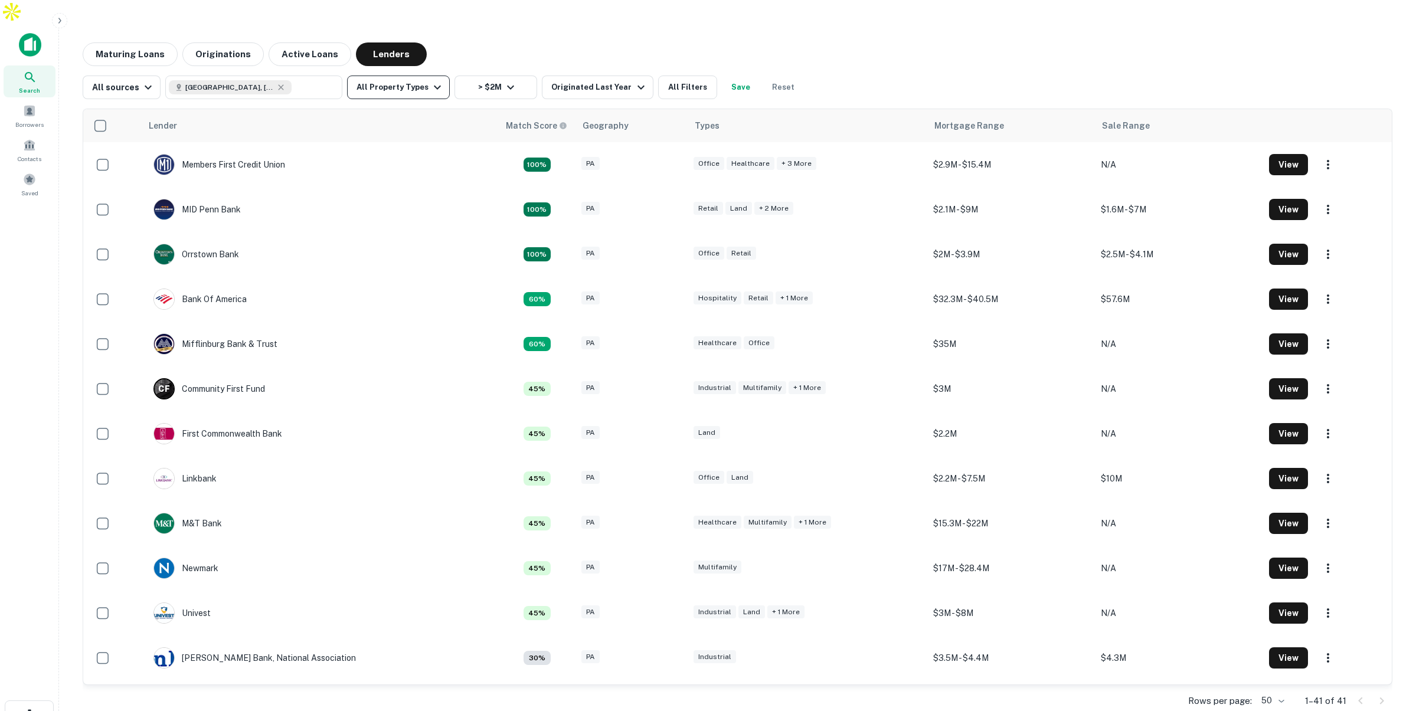
click at [394, 76] on button "All Property Types" at bounding box center [398, 88] width 103 height 24
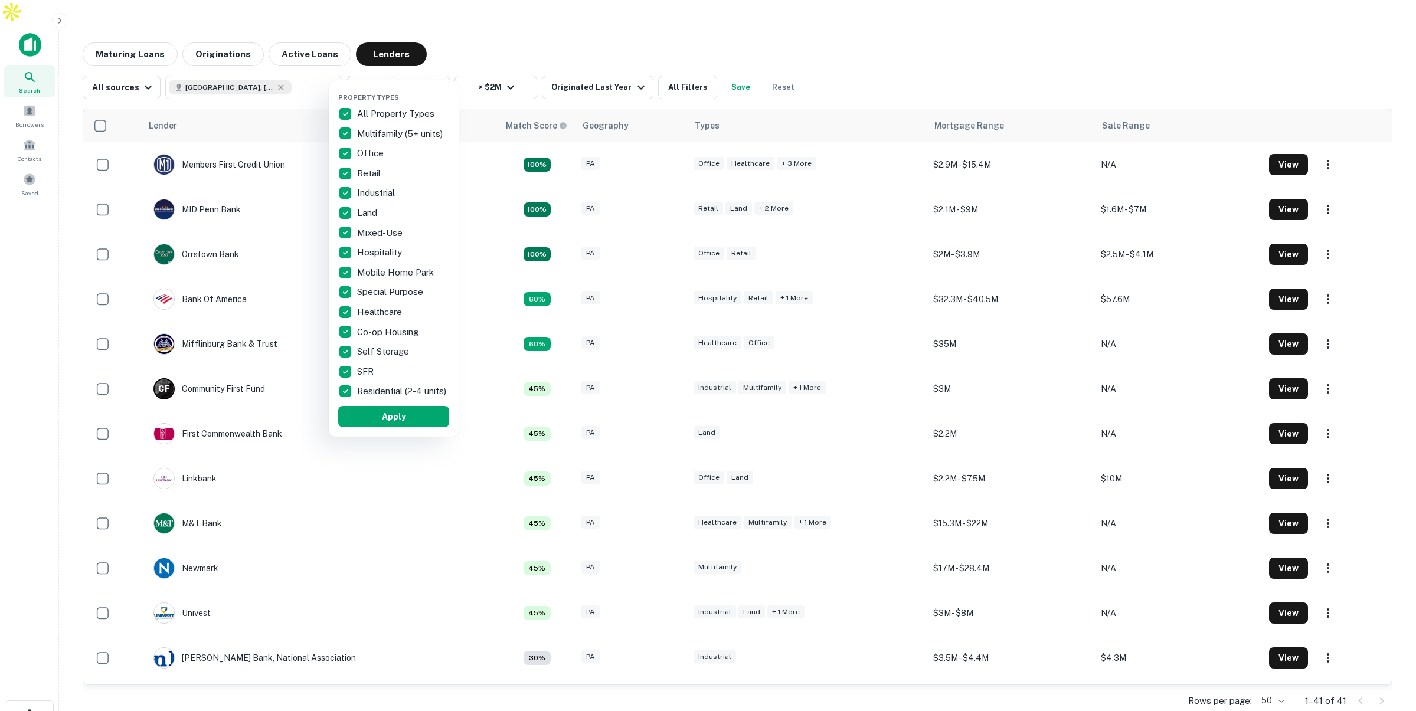
click at [533, 29] on div at bounding box center [708, 355] width 1416 height 711
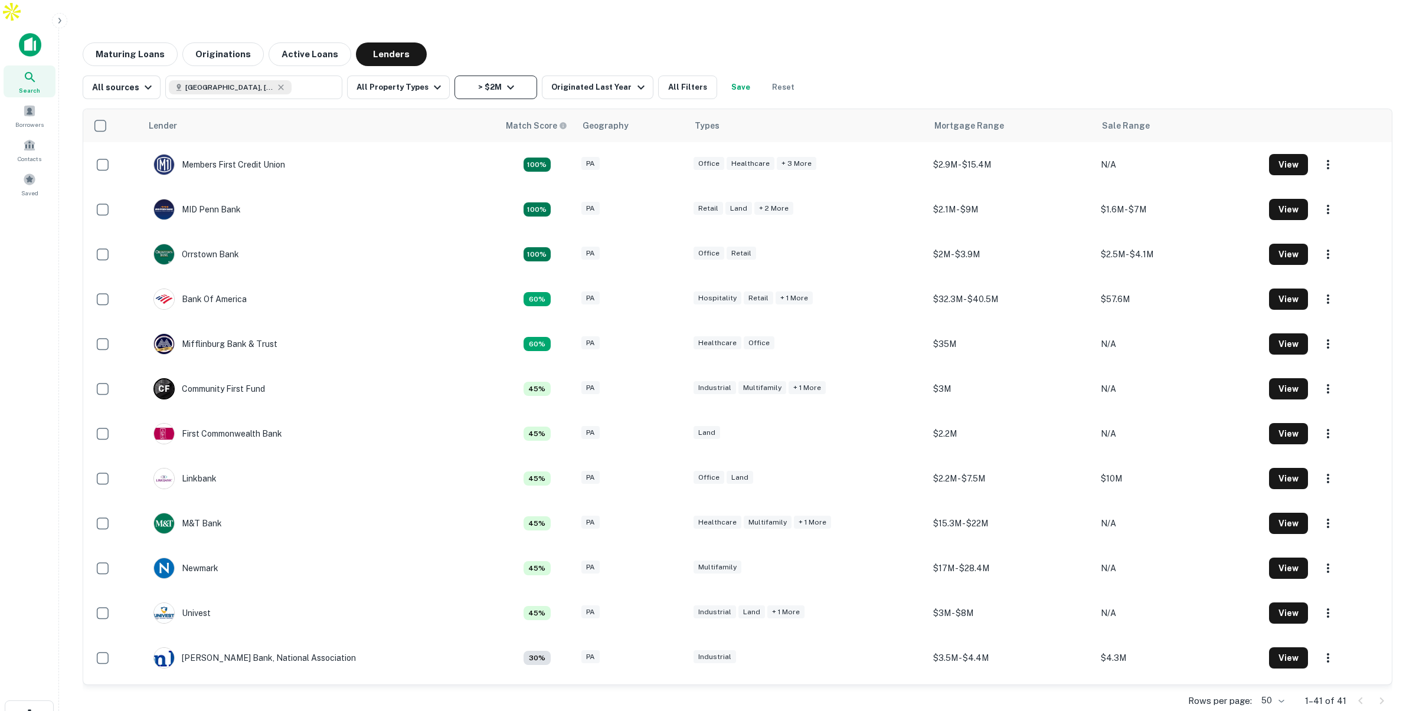
click at [490, 76] on button "> $2M" at bounding box center [495, 88] width 83 height 24
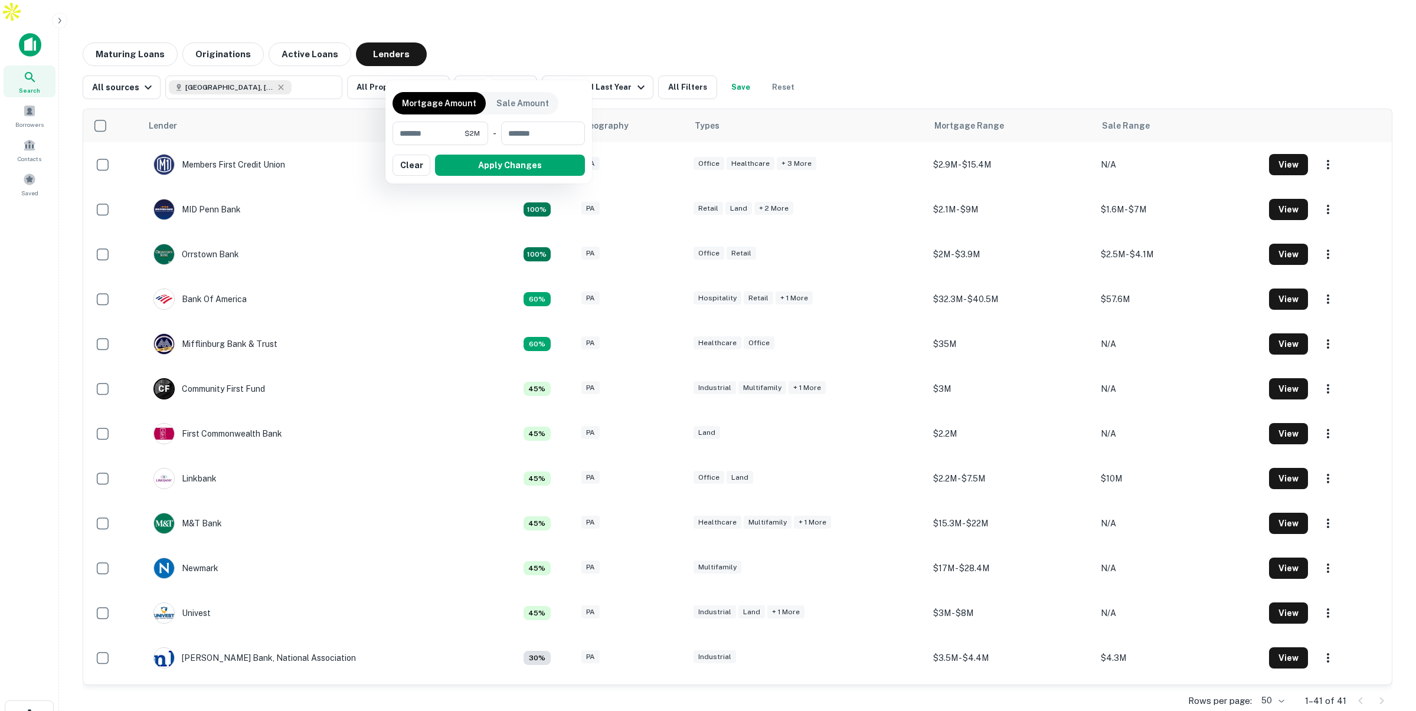
click at [272, 59] on div at bounding box center [708, 355] width 1416 height 711
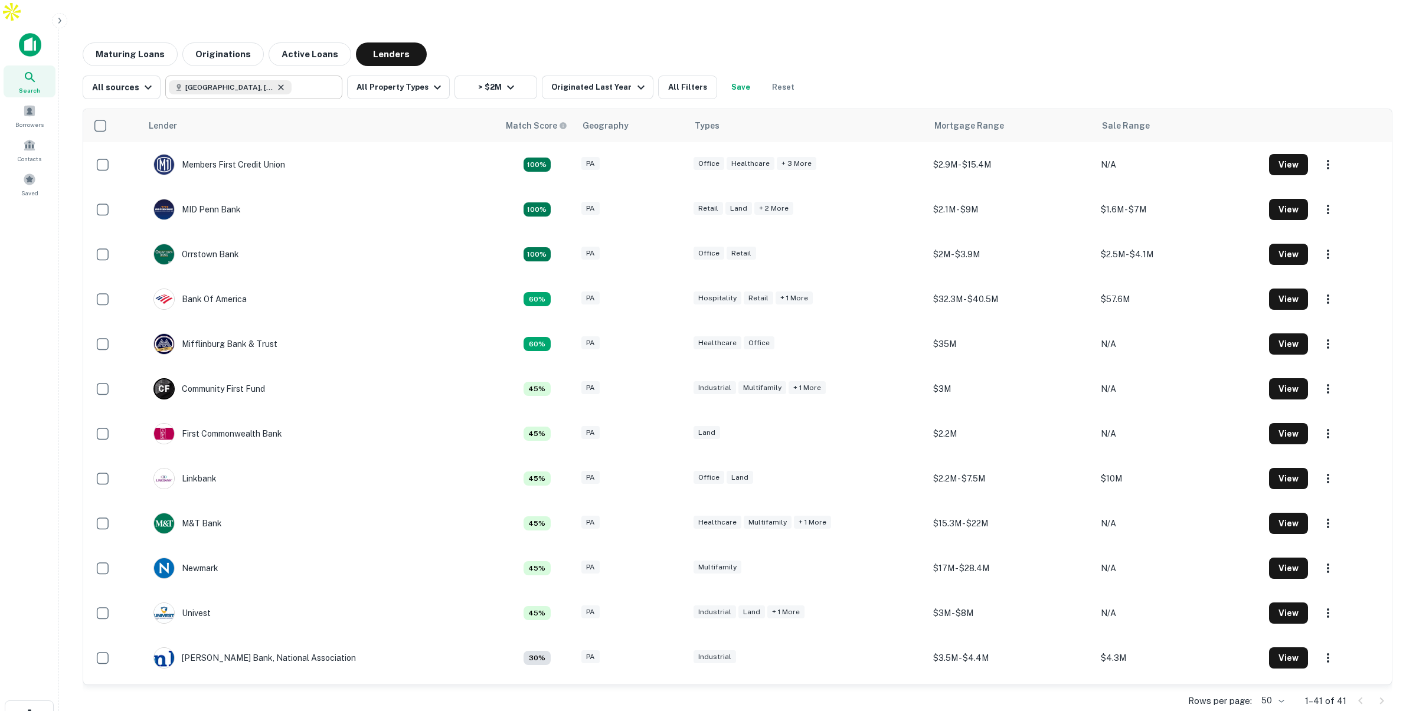
click at [279, 84] on icon at bounding box center [281, 86] width 5 height 5
type input "**********"
click at [260, 79] on input "**********" at bounding box center [244, 87] width 150 height 17
click at [327, 81] on icon "Clear" at bounding box center [330, 87] width 12 height 12
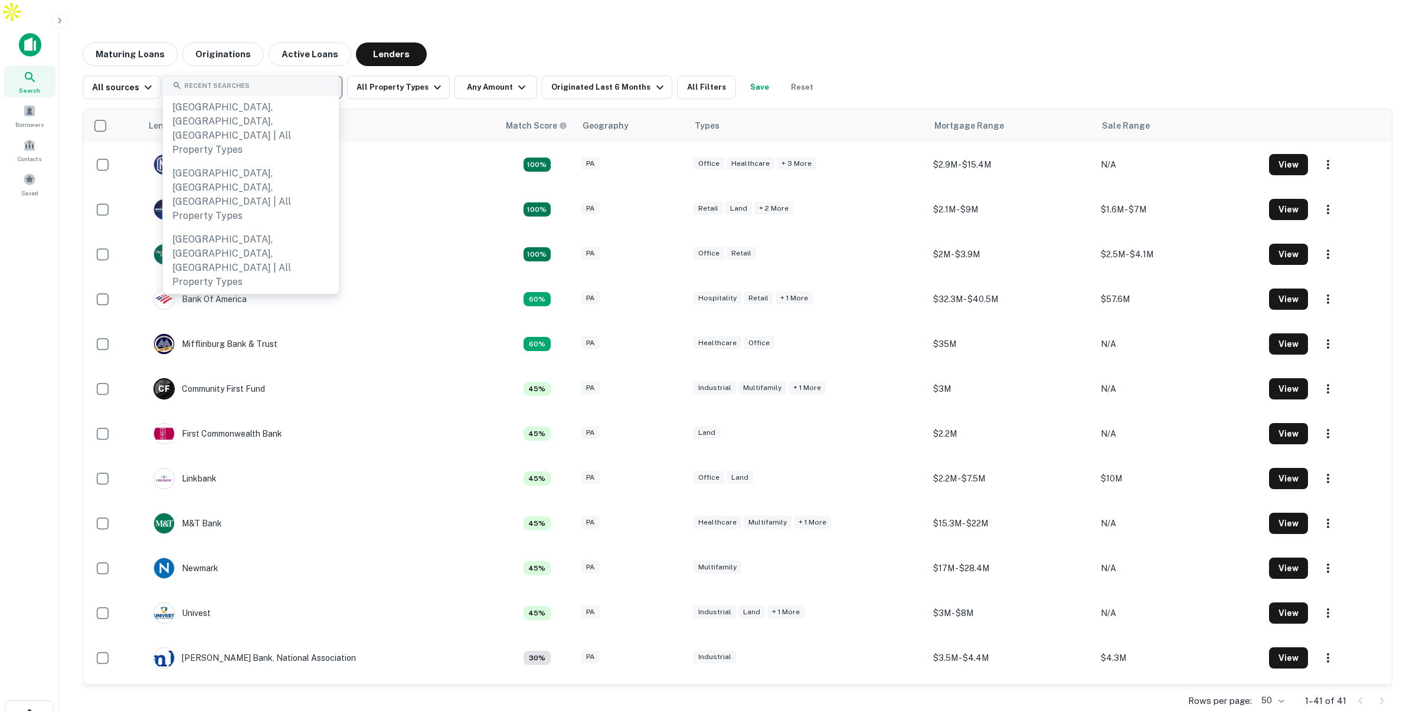
click at [266, 79] on input "text" at bounding box center [253, 87] width 168 height 17
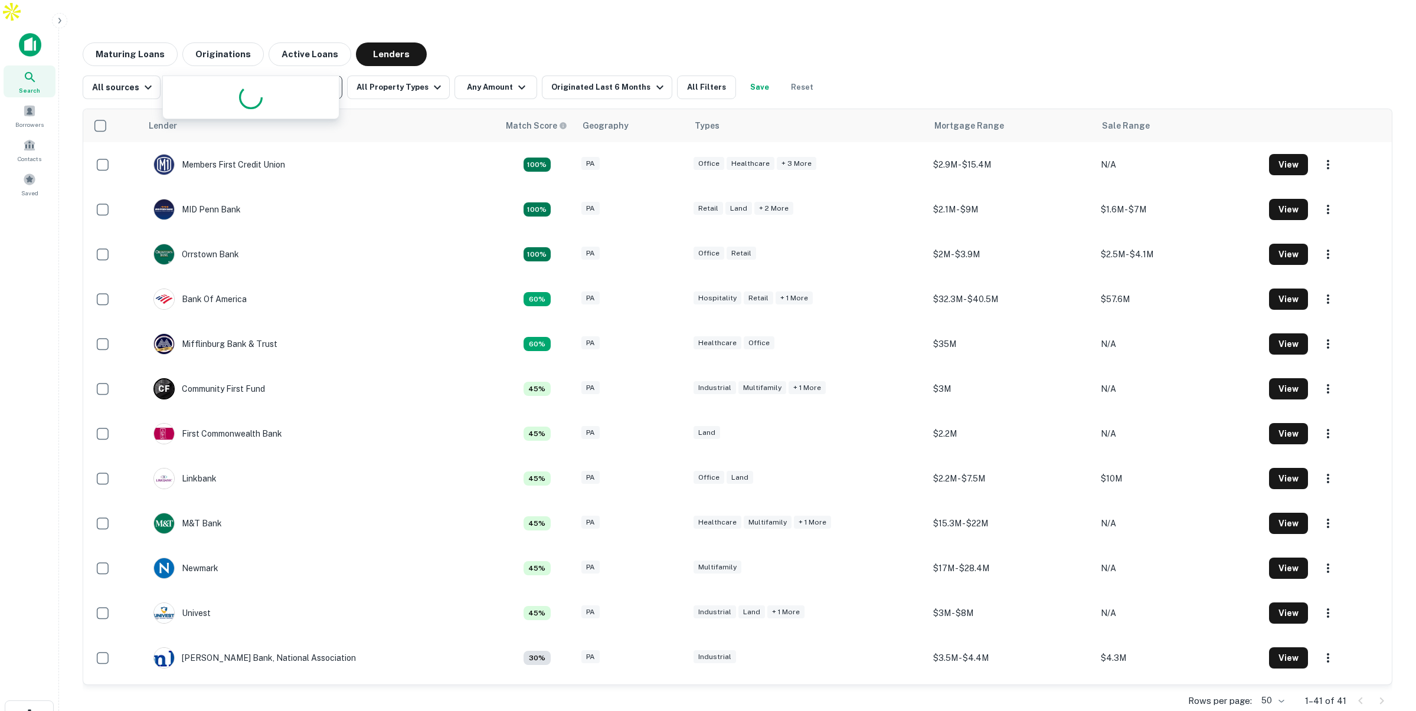
type input "****"
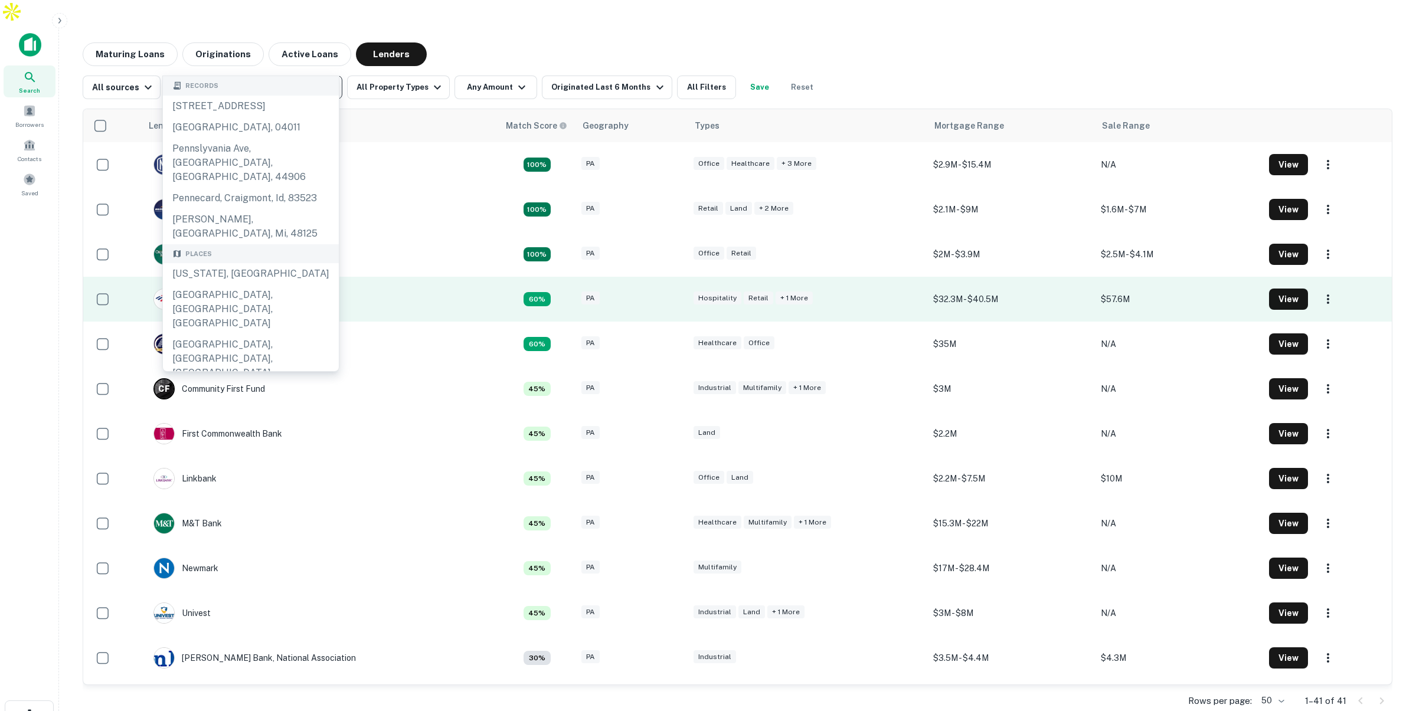
click at [246, 284] on div "Pennsylvania, USA" at bounding box center [251, 273] width 176 height 21
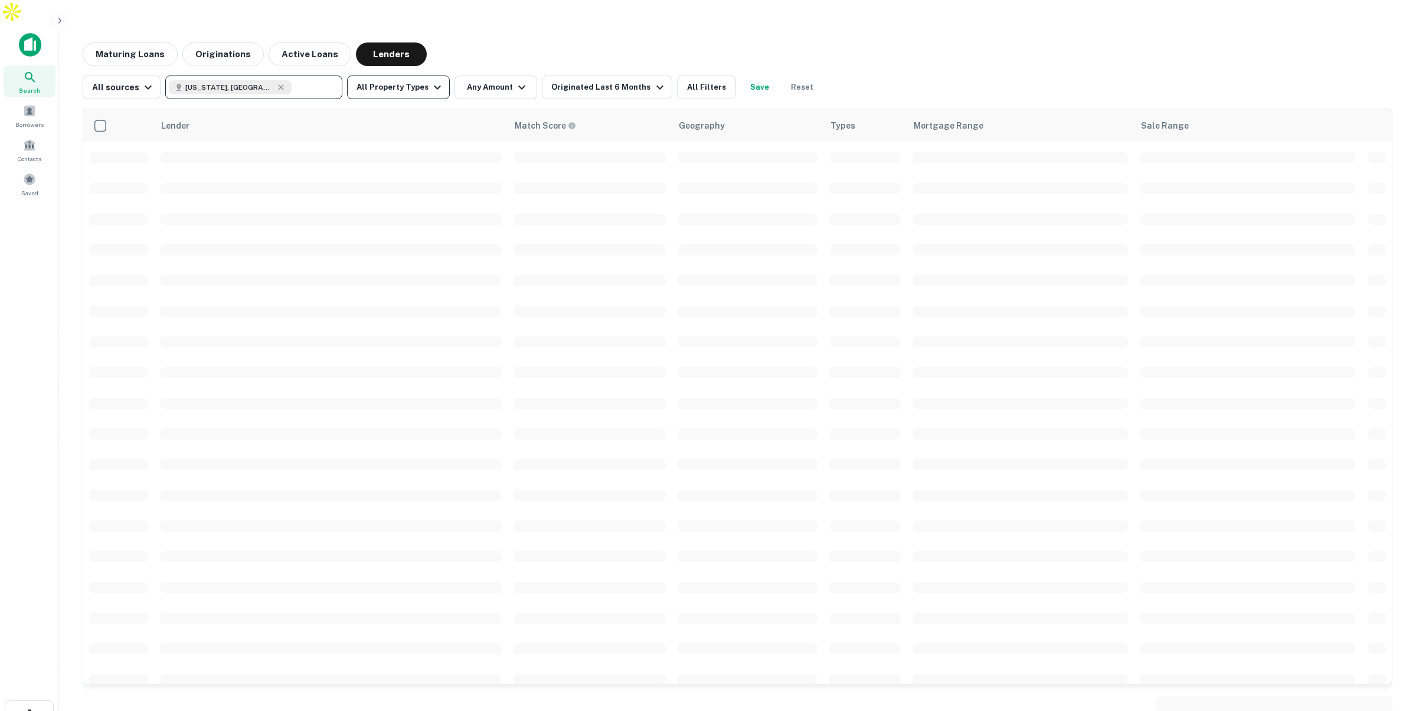
click at [416, 76] on button "All Property Types" at bounding box center [398, 88] width 103 height 24
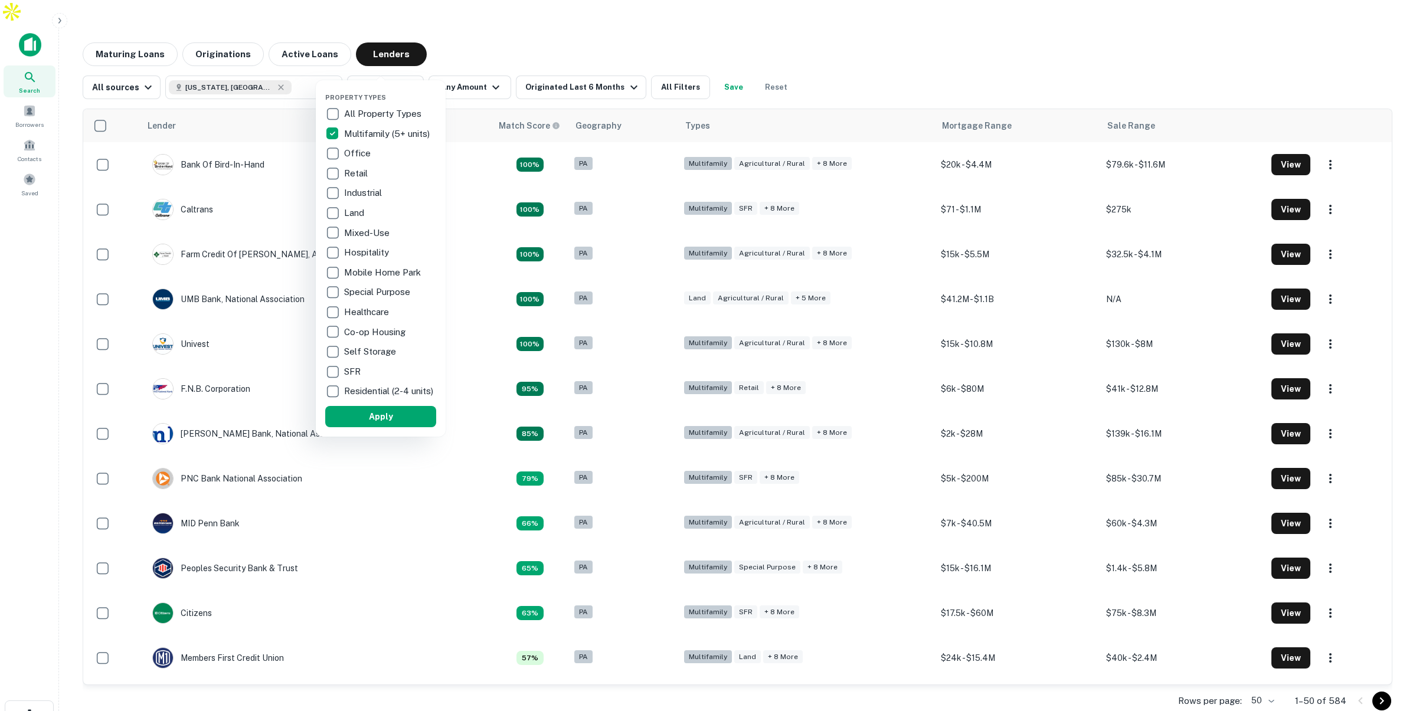
drag, startPoint x: 407, startPoint y: 430, endPoint x: 543, endPoint y: 114, distance: 343.9
click at [407, 427] on button "Apply" at bounding box center [380, 416] width 111 height 21
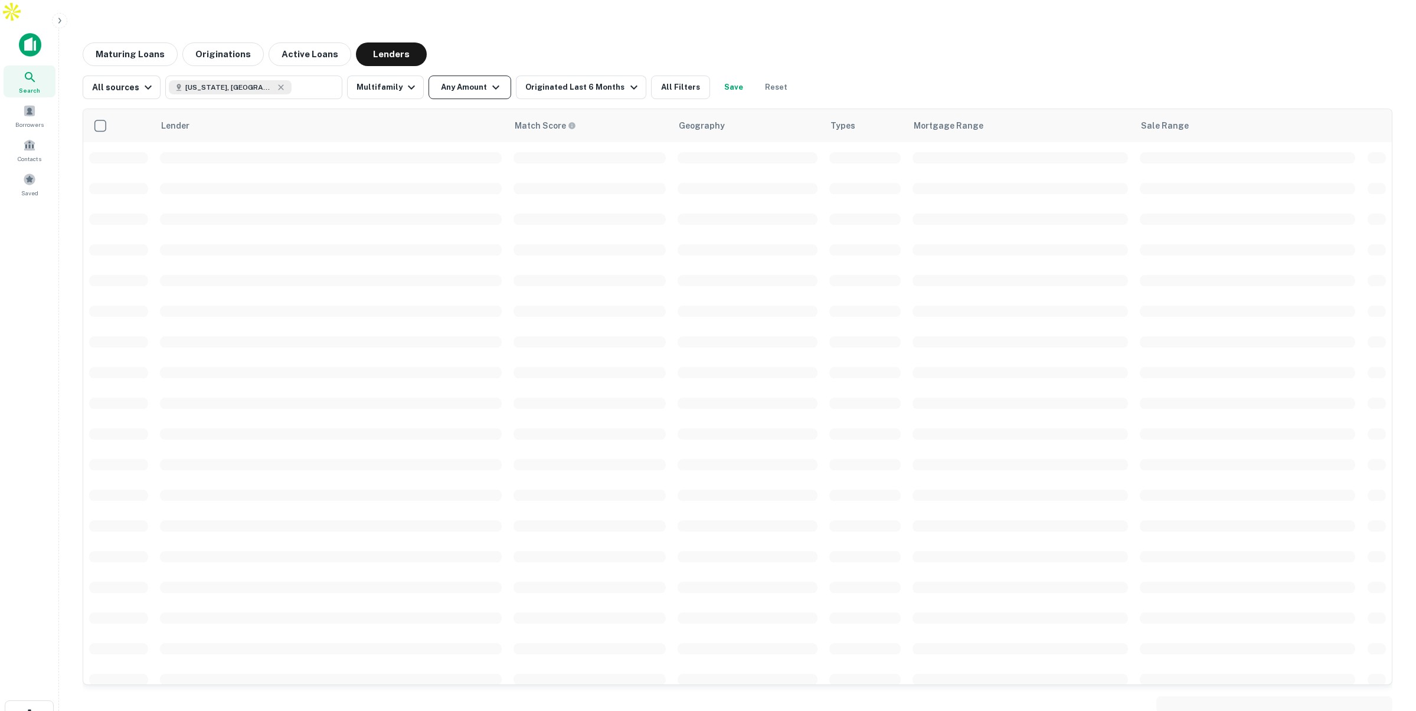
click at [489, 80] on icon "button" at bounding box center [496, 87] width 14 height 14
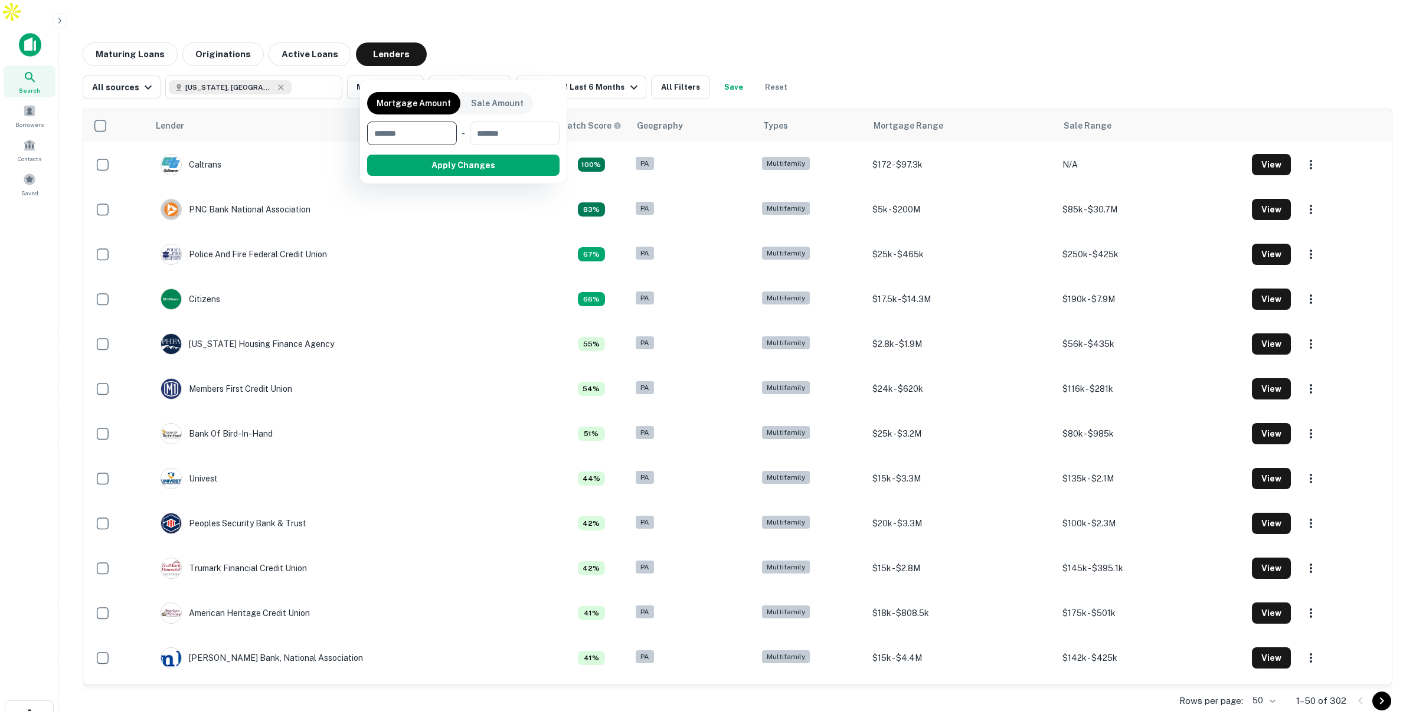
click at [434, 138] on input "number" at bounding box center [407, 134] width 81 height 24
type input "********"
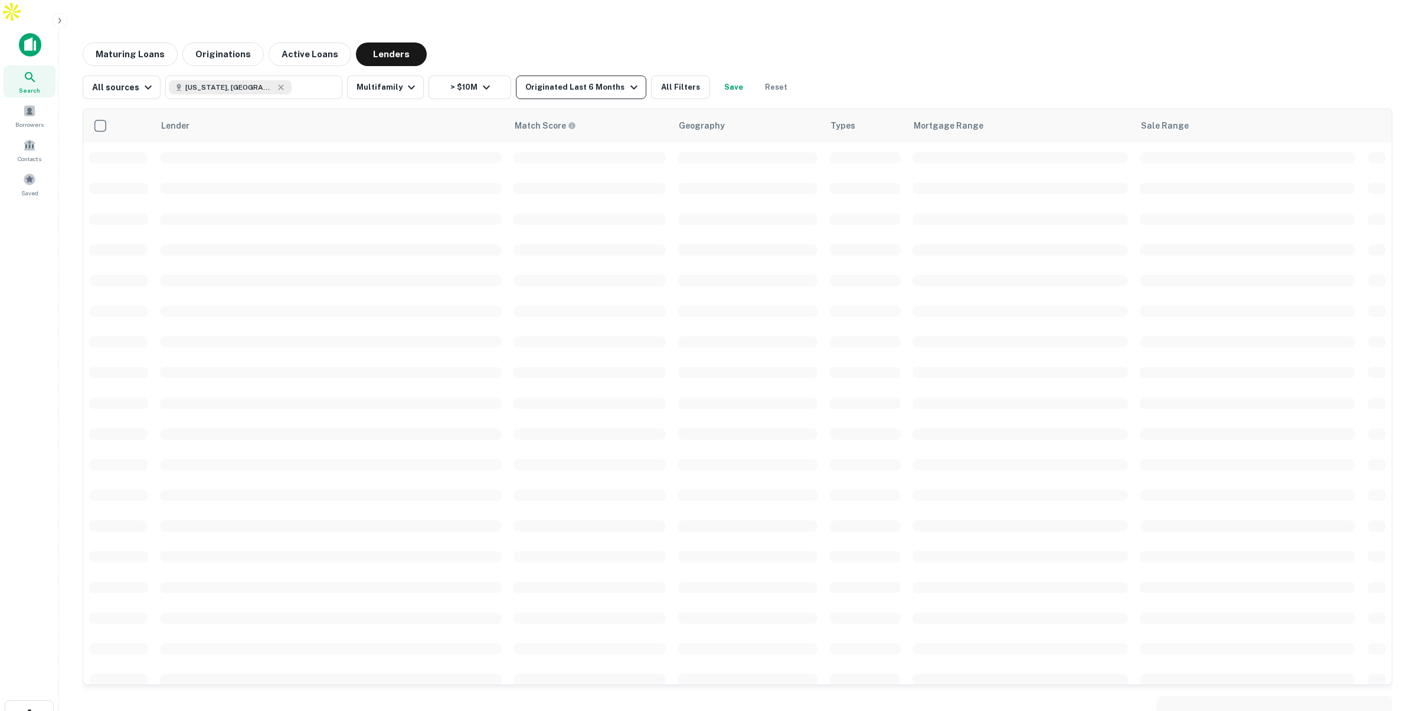
click at [587, 80] on div "Originated Last 6 Months" at bounding box center [582, 87] width 115 height 14
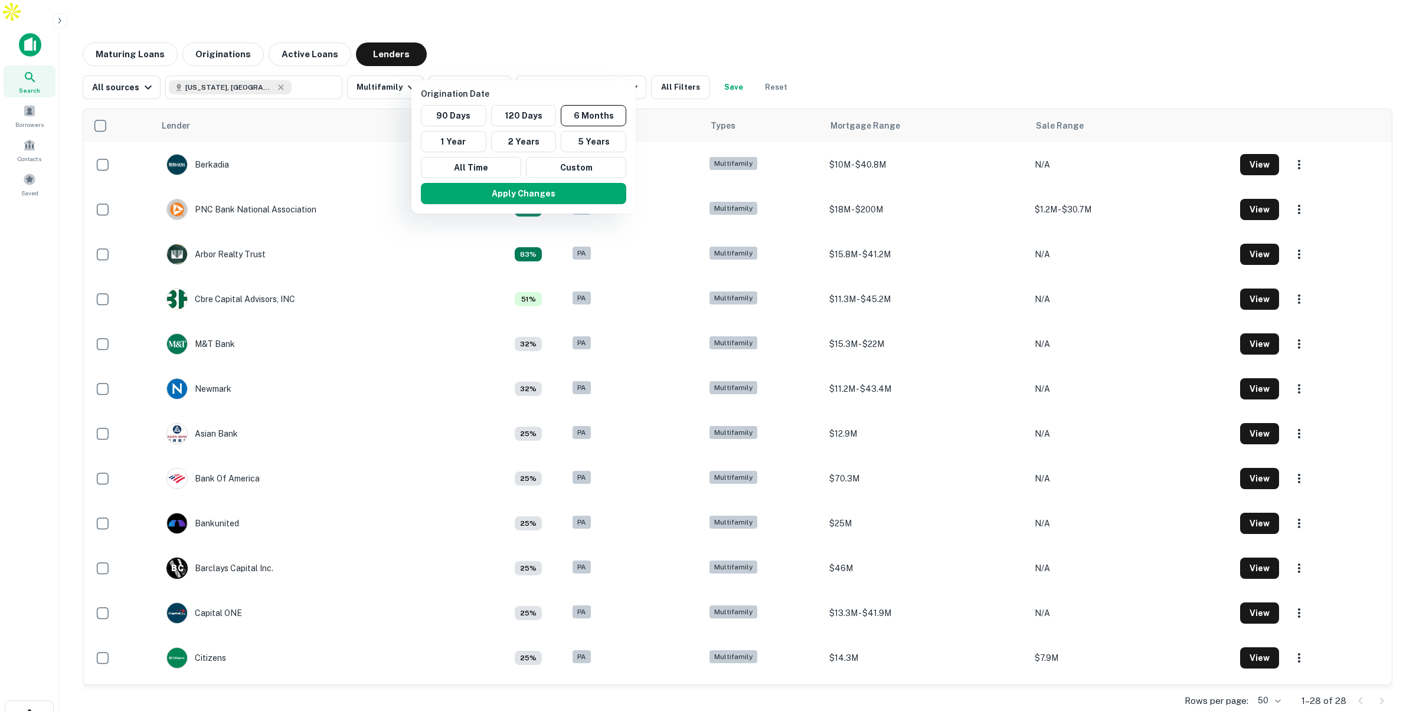
click at [572, 26] on div at bounding box center [708, 355] width 1416 height 711
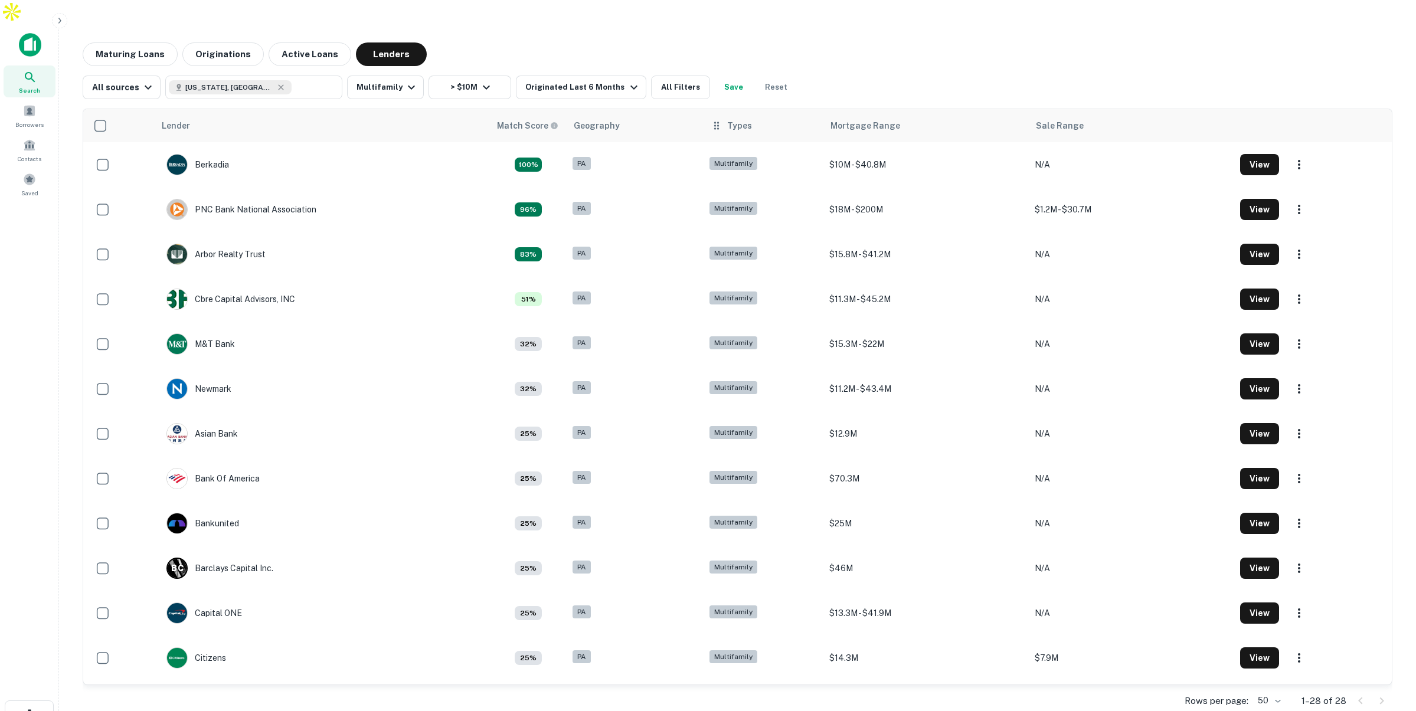
scroll to position [2, 0]
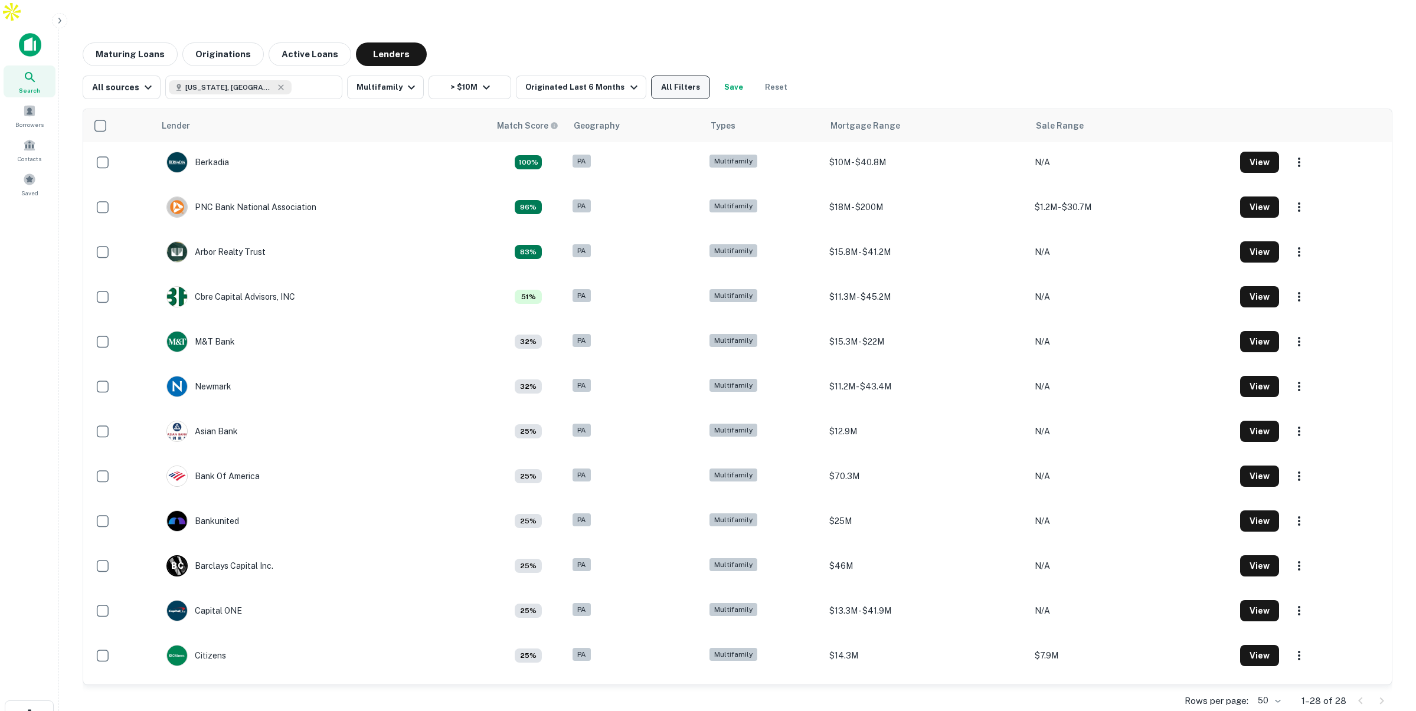
click at [677, 76] on button "All Filters" at bounding box center [680, 88] width 59 height 24
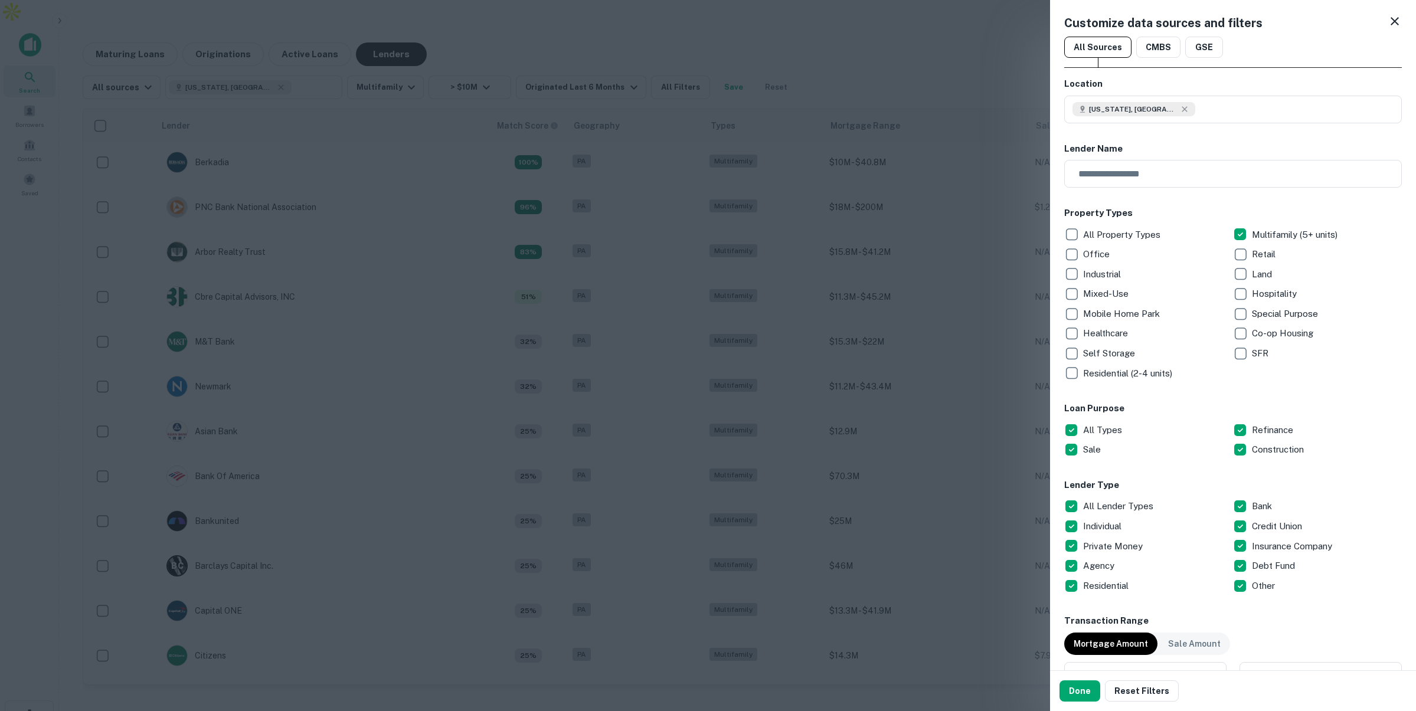
click at [833, 247] on div at bounding box center [708, 355] width 1416 height 711
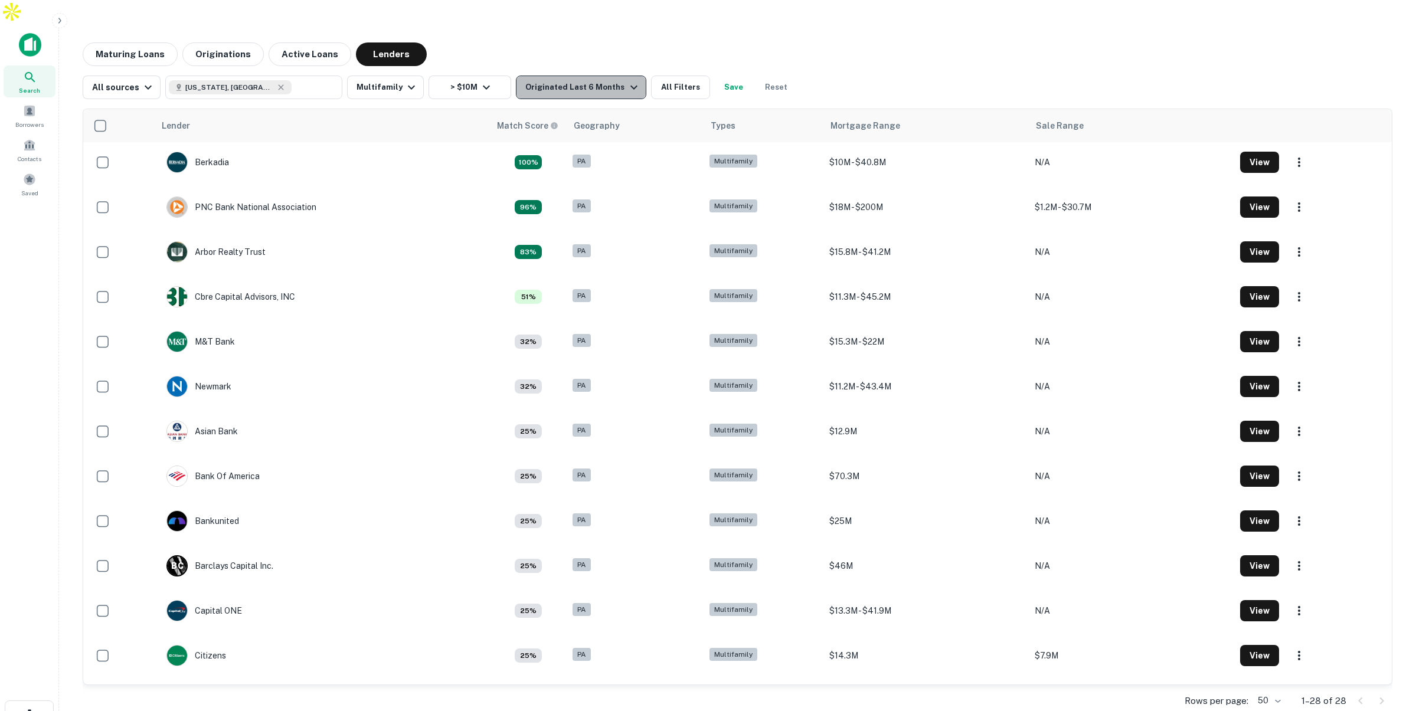
click at [594, 80] on div "Originated Last 6 Months" at bounding box center [582, 87] width 115 height 14
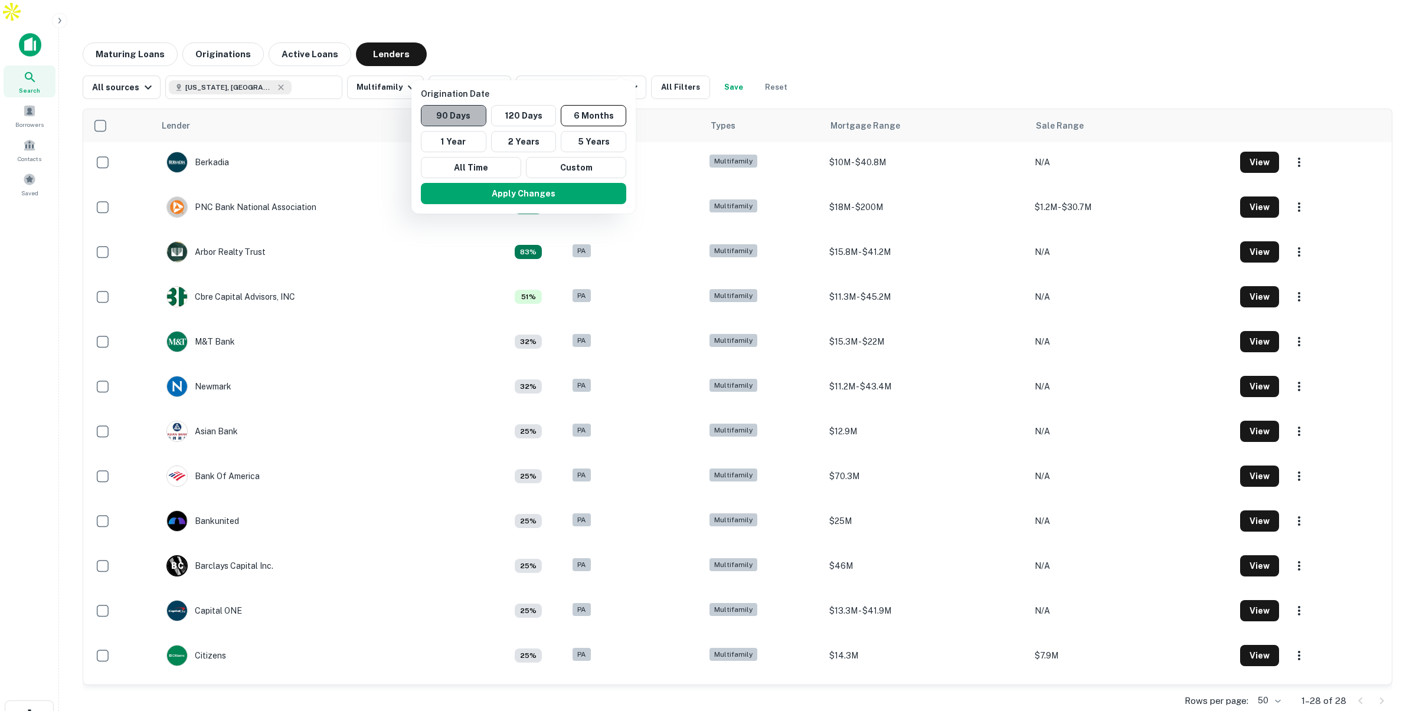
click at [457, 116] on button "90 Days" at bounding box center [454, 115] width 66 height 21
click at [525, 191] on button "Apply Changes" at bounding box center [519, 193] width 205 height 21
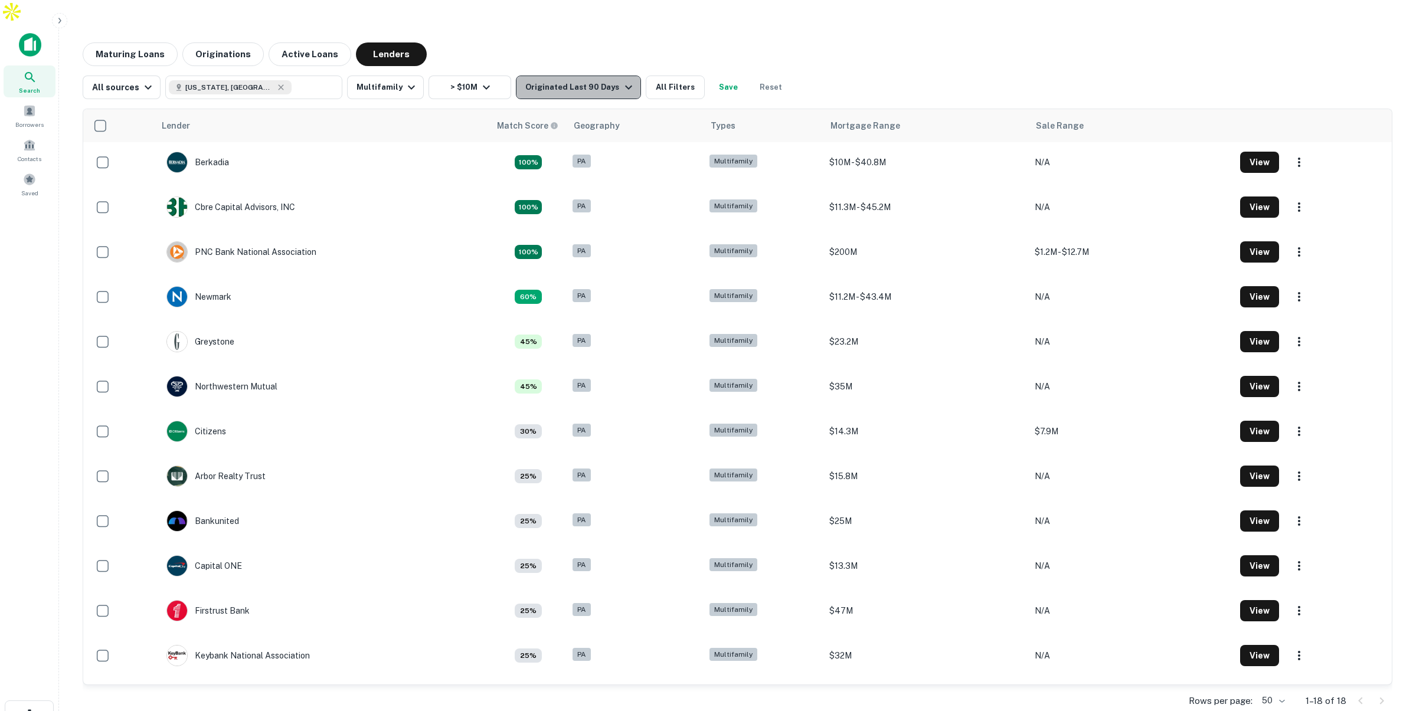
click at [611, 76] on button "Originated Last 90 Days" at bounding box center [578, 88] width 125 height 24
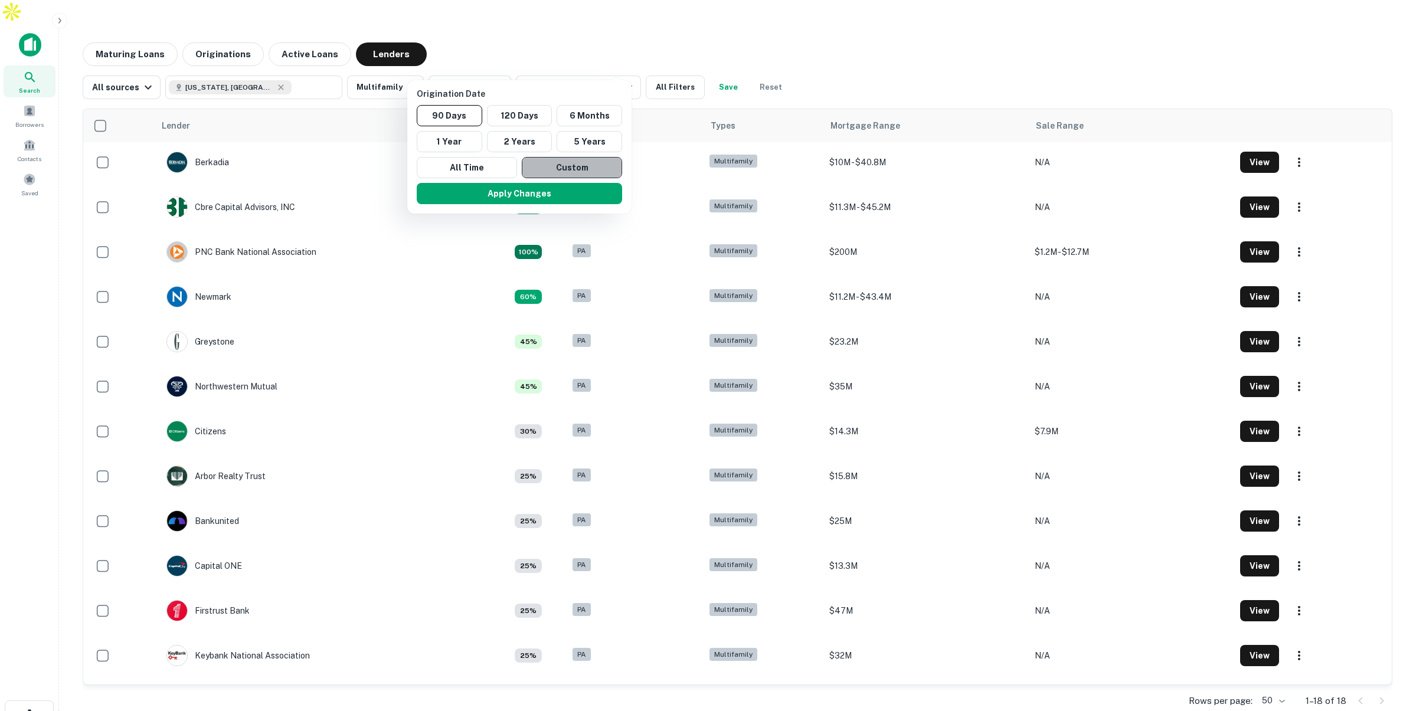
click at [570, 174] on button "Custom" at bounding box center [572, 167] width 100 height 21
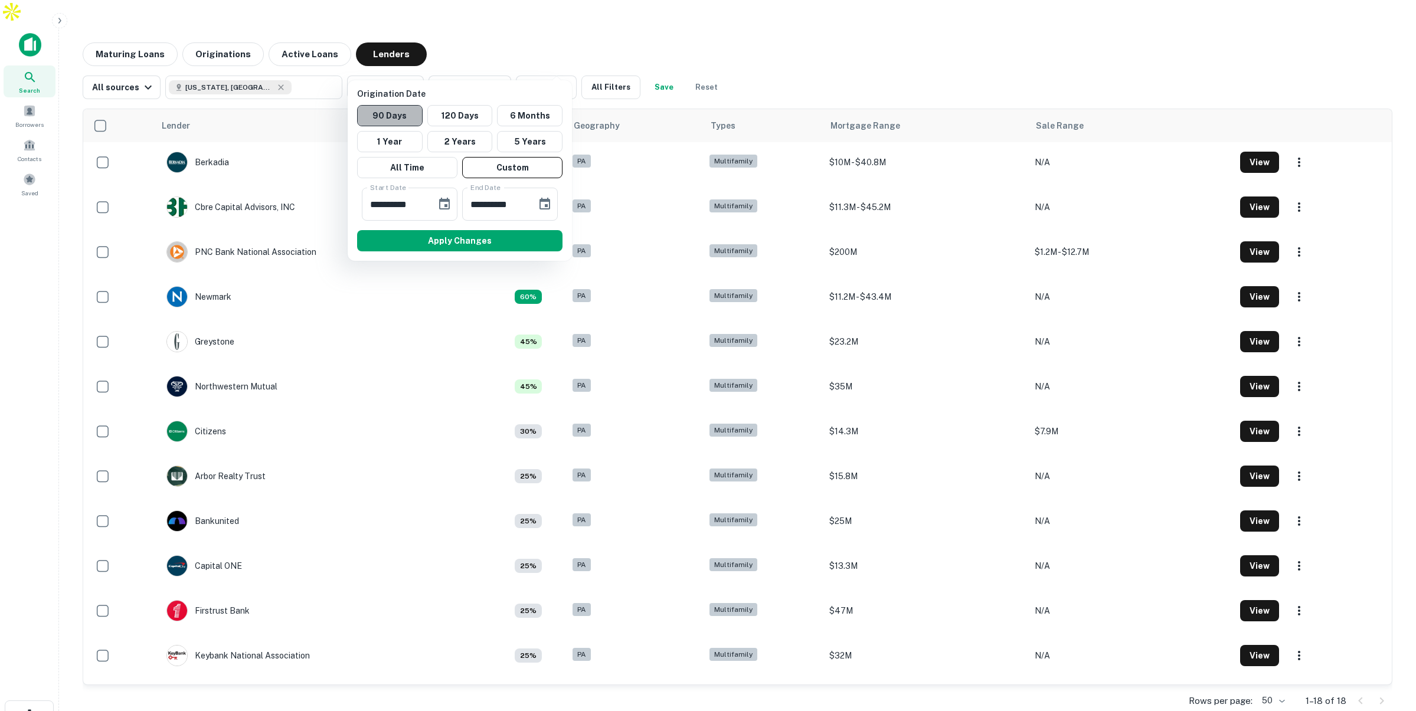
click at [403, 113] on button "90 Days" at bounding box center [390, 115] width 66 height 21
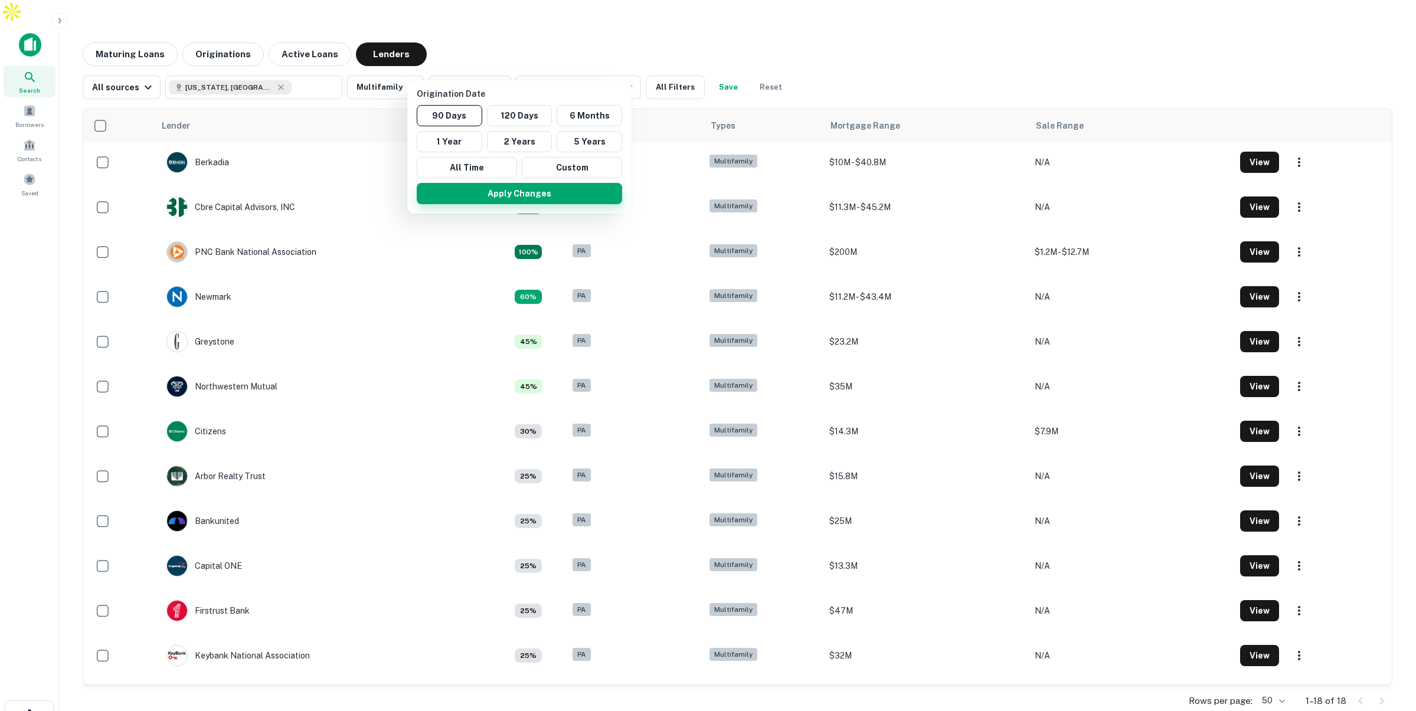
click at [561, 189] on button "Apply Changes" at bounding box center [519, 193] width 205 height 21
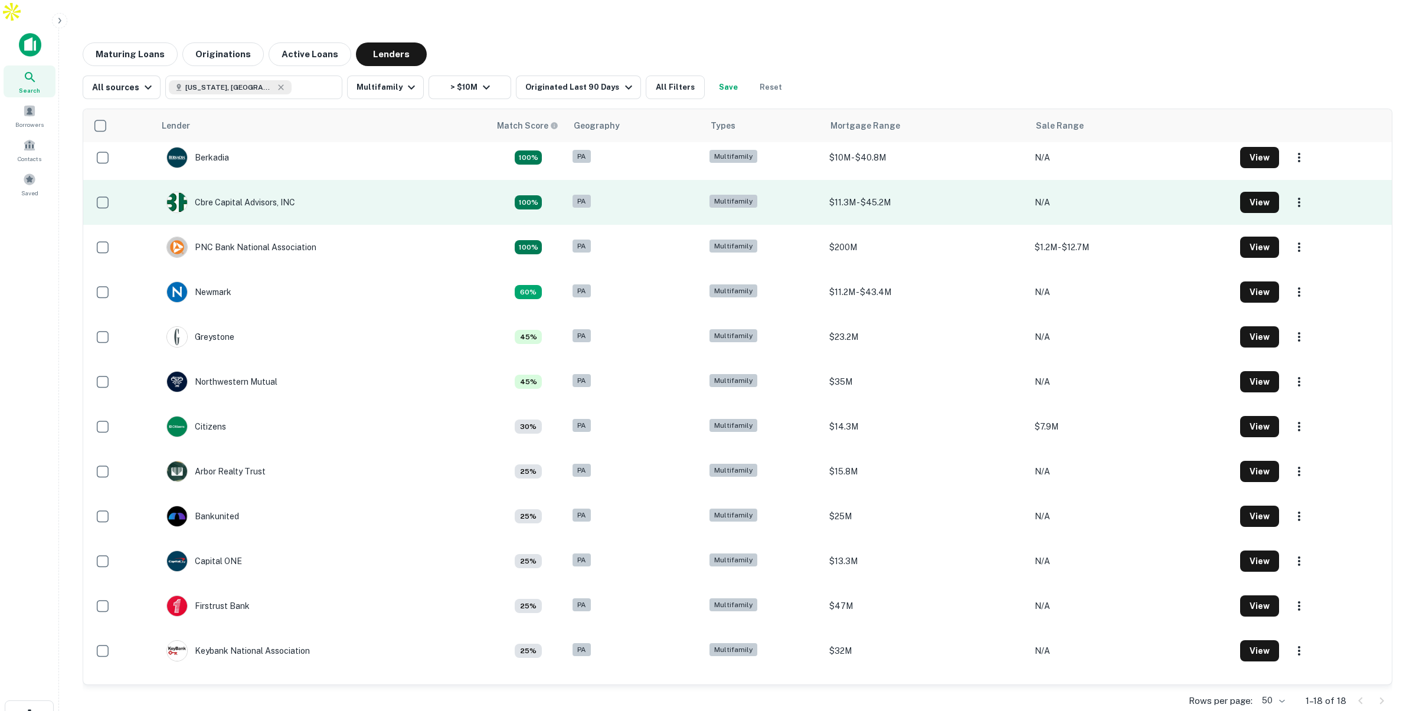
scroll to position [6, 0]
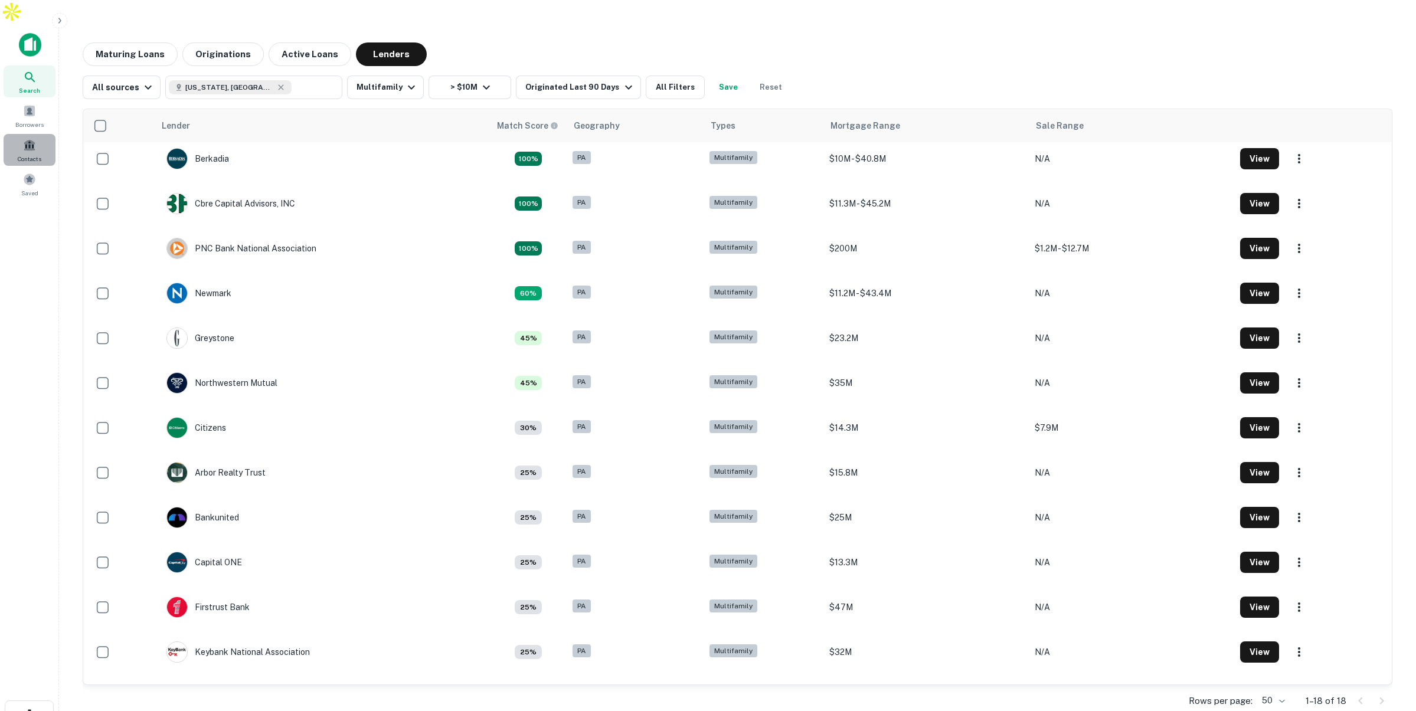
click at [31, 134] on div "Contacts" at bounding box center [30, 150] width 52 height 32
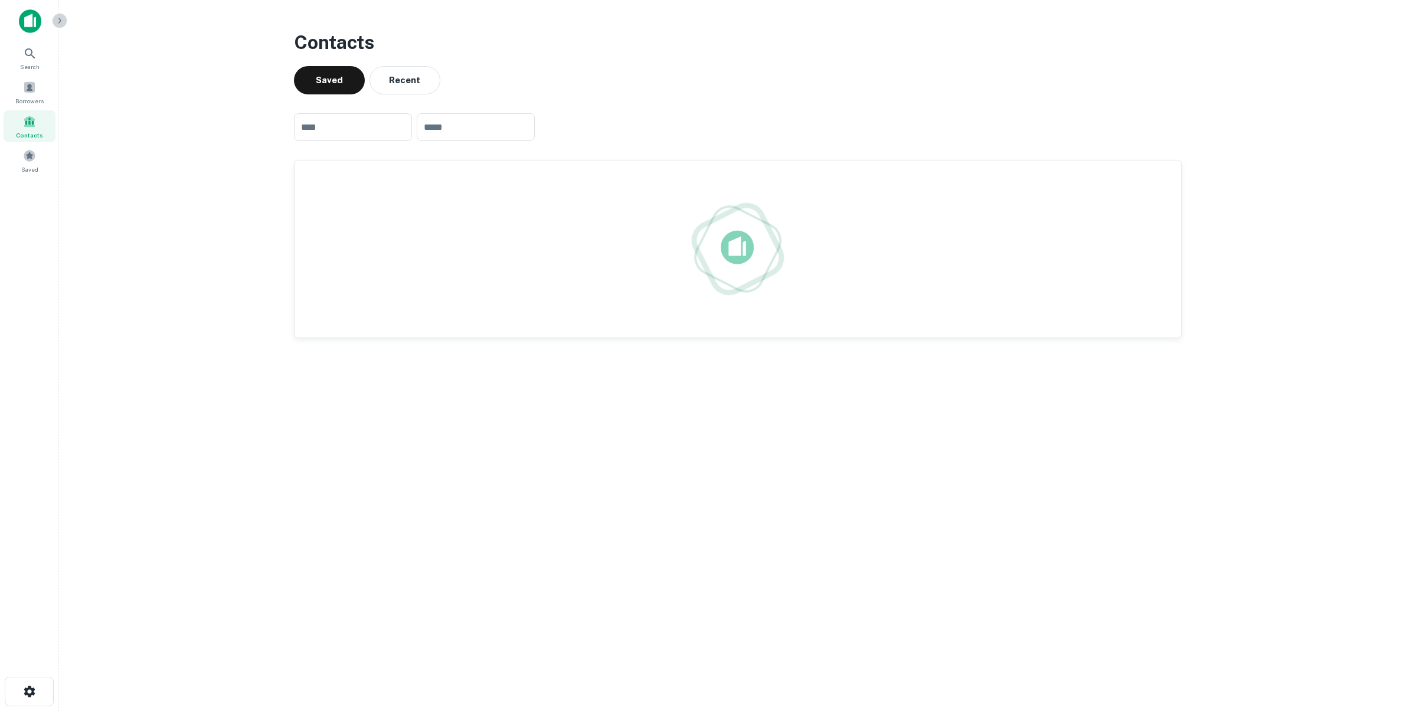
click at [63, 18] on icon "button" at bounding box center [59, 20] width 9 height 9
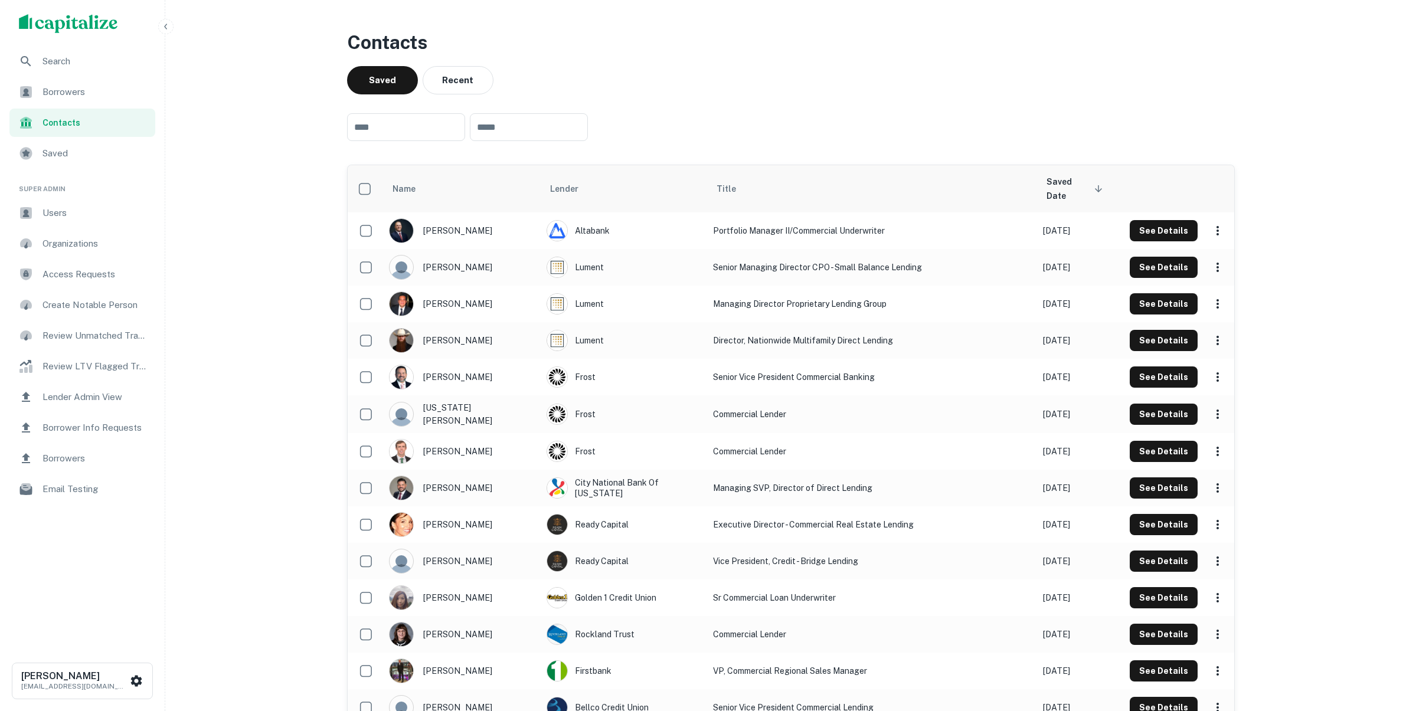
click at [83, 216] on span "Users" at bounding box center [95, 213] width 106 height 14
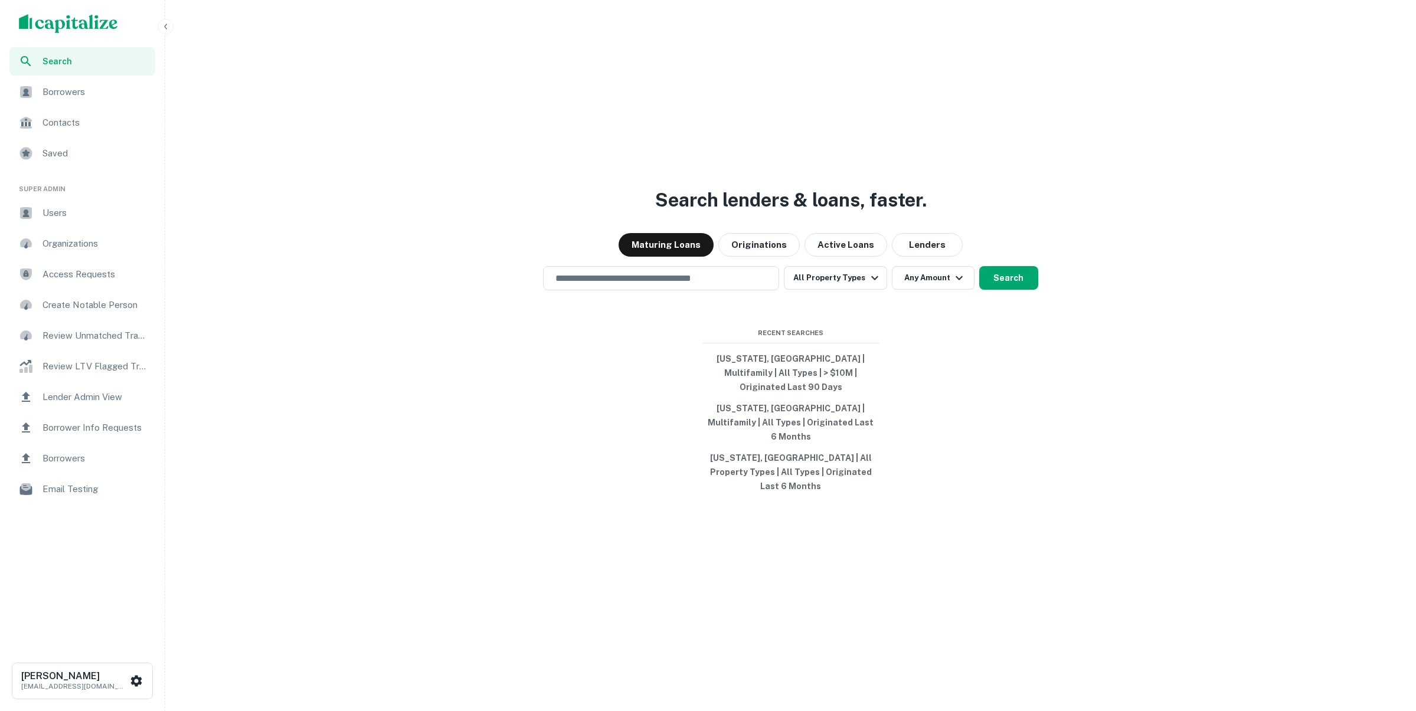
click at [75, 93] on span "Borrowers" at bounding box center [95, 92] width 106 height 14
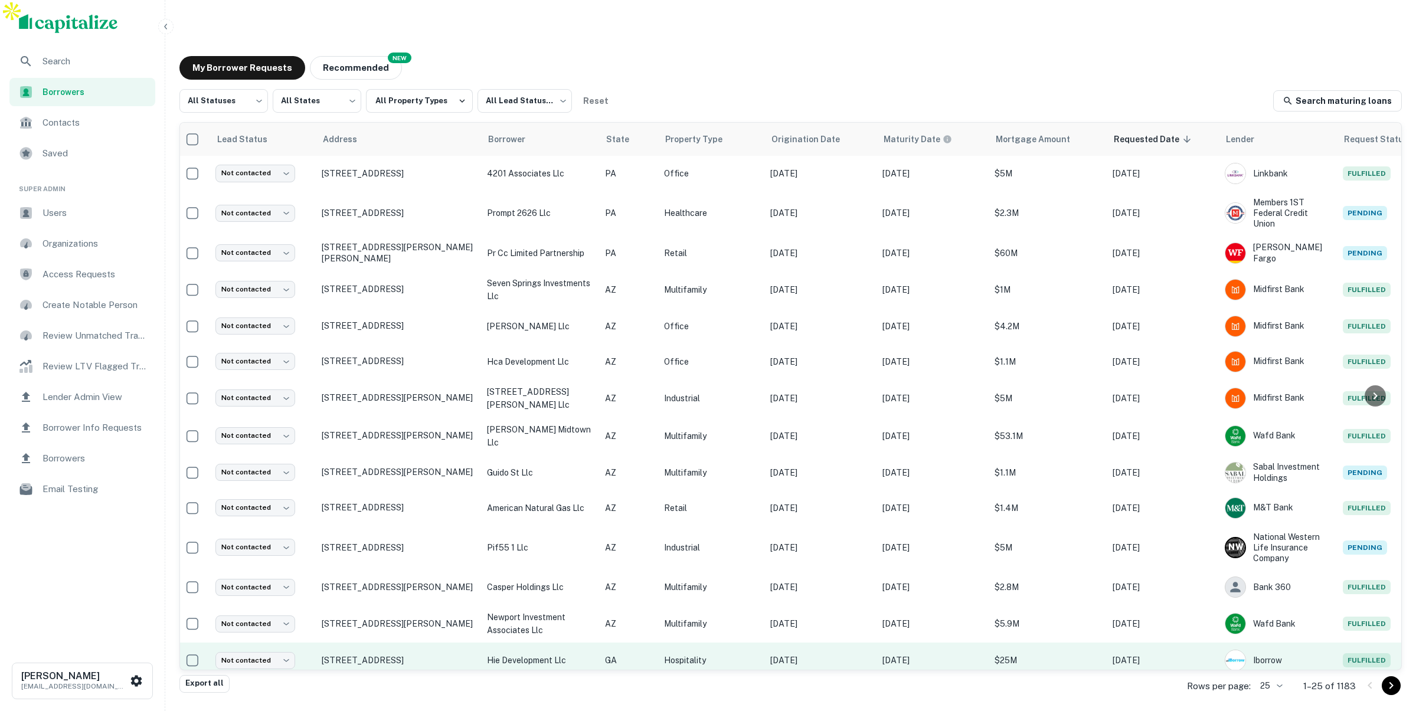
scroll to position [0, 5]
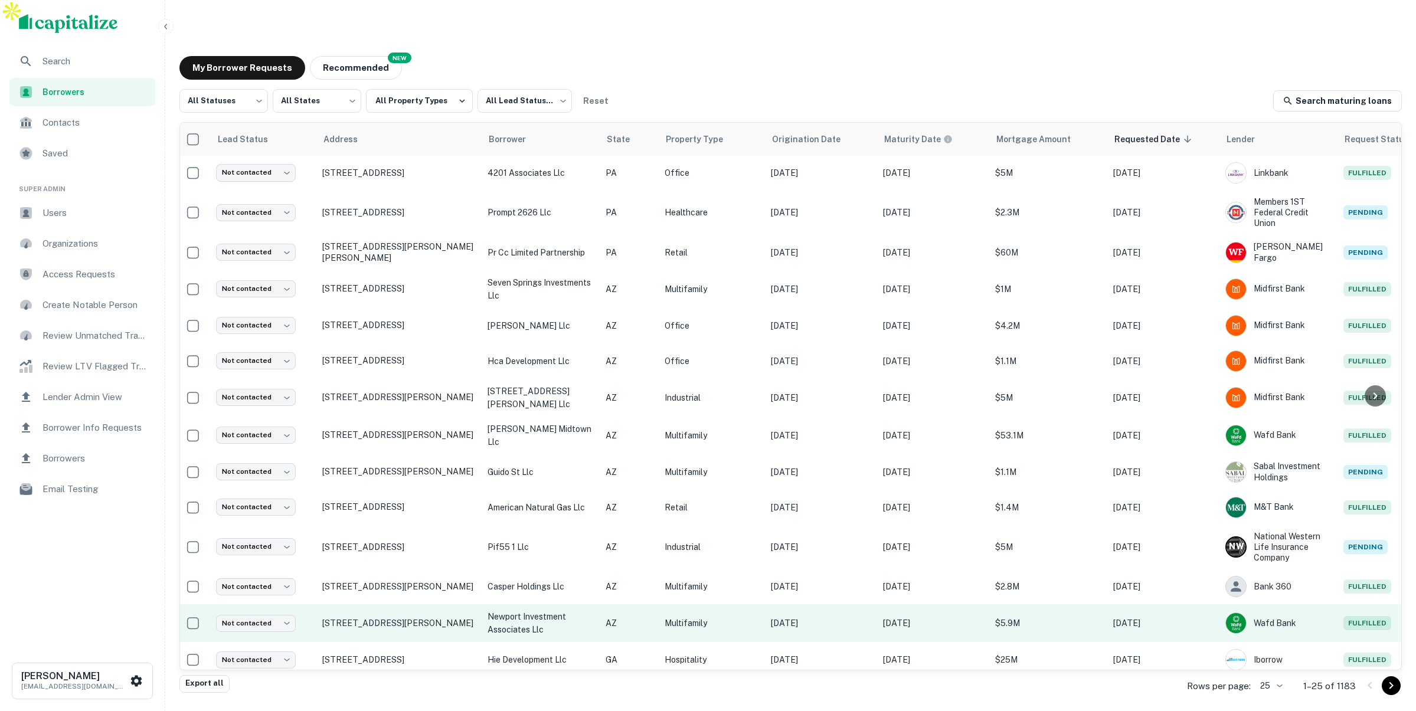
click at [561, 610] on p "newport investment associates llc" at bounding box center [540, 623] width 106 height 26
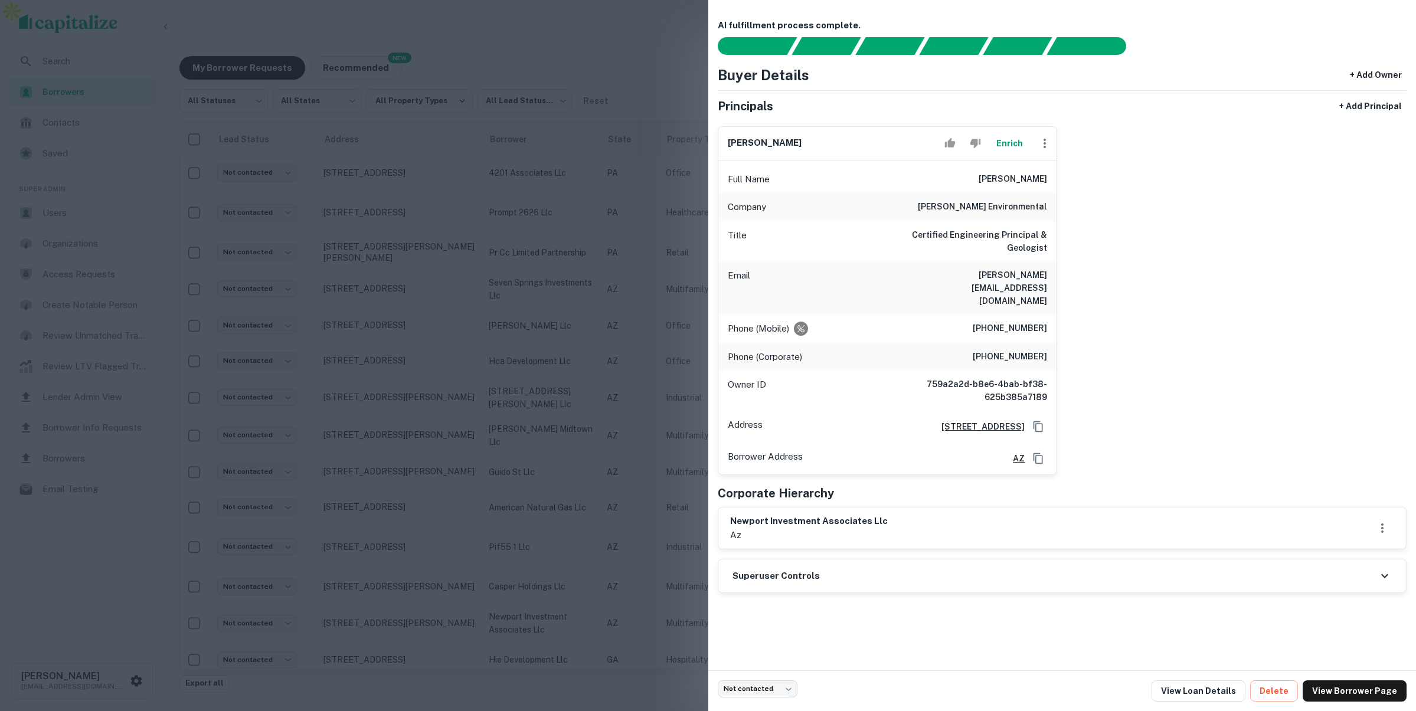
click at [552, 181] on div at bounding box center [708, 355] width 1416 height 711
